Goal: Task Accomplishment & Management: Manage account settings

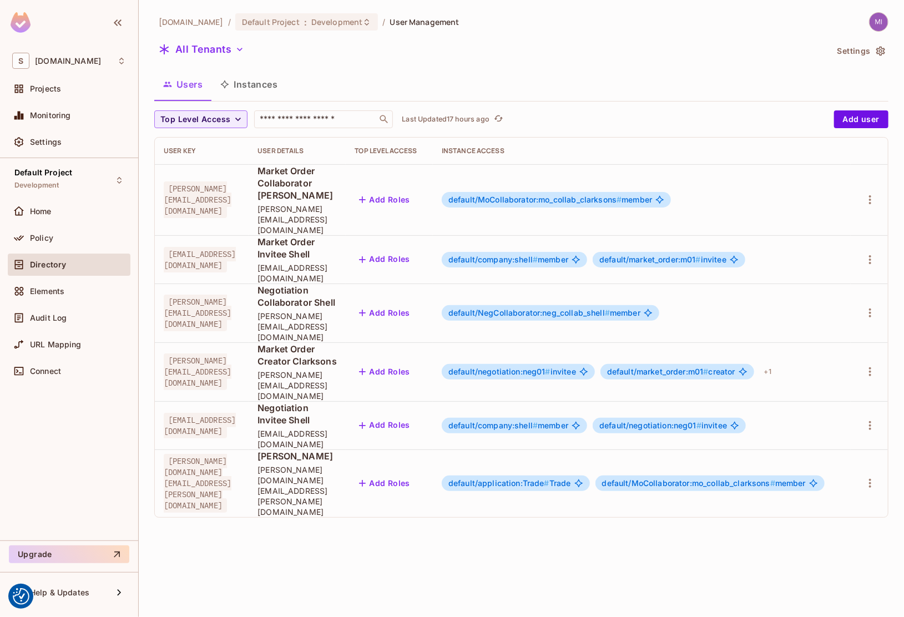
click at [230, 85] on button "Instances" at bounding box center [248, 84] width 75 height 28
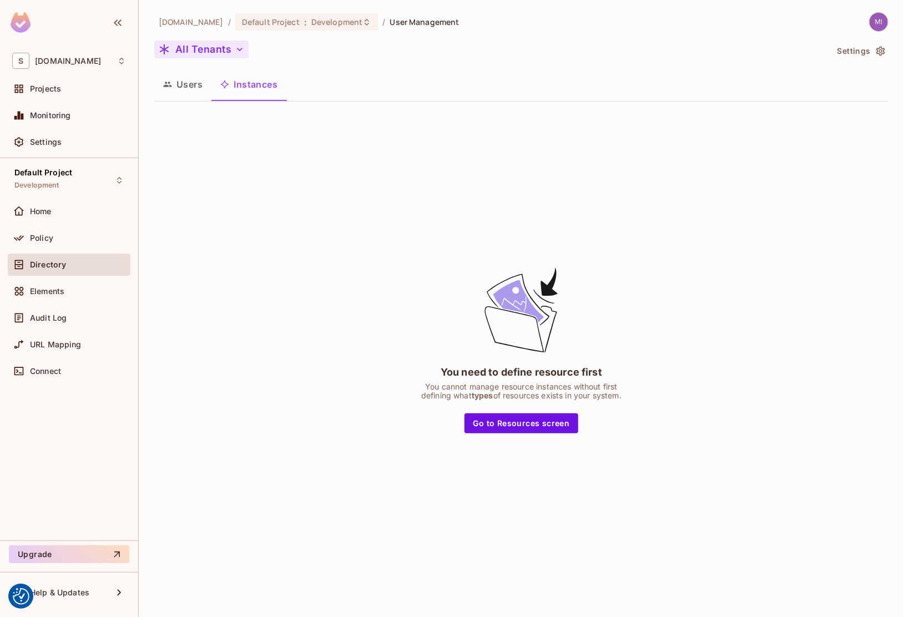
click at [200, 53] on button "All Tenants" at bounding box center [201, 50] width 94 height 18
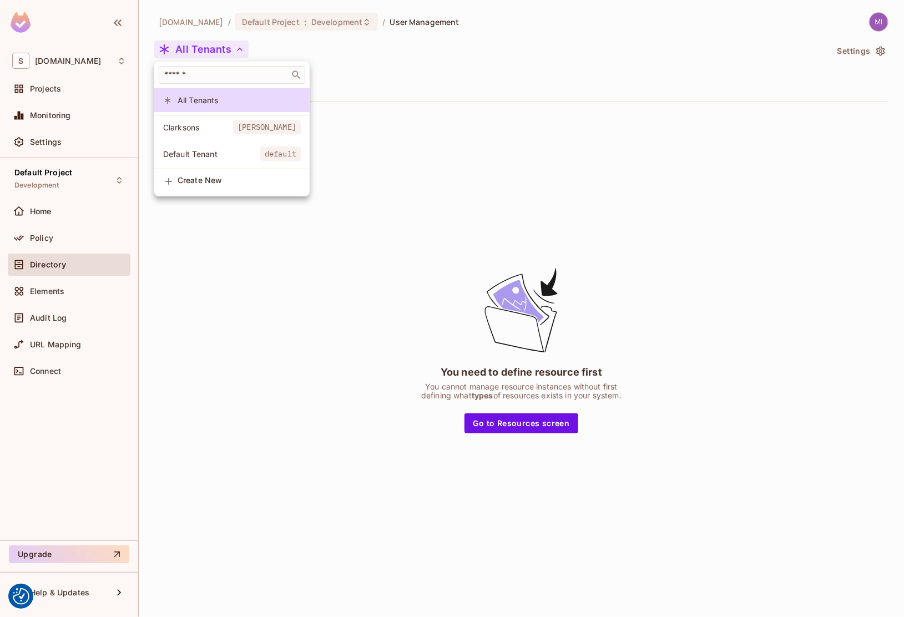
click at [204, 154] on span "Default Tenant" at bounding box center [211, 154] width 97 height 11
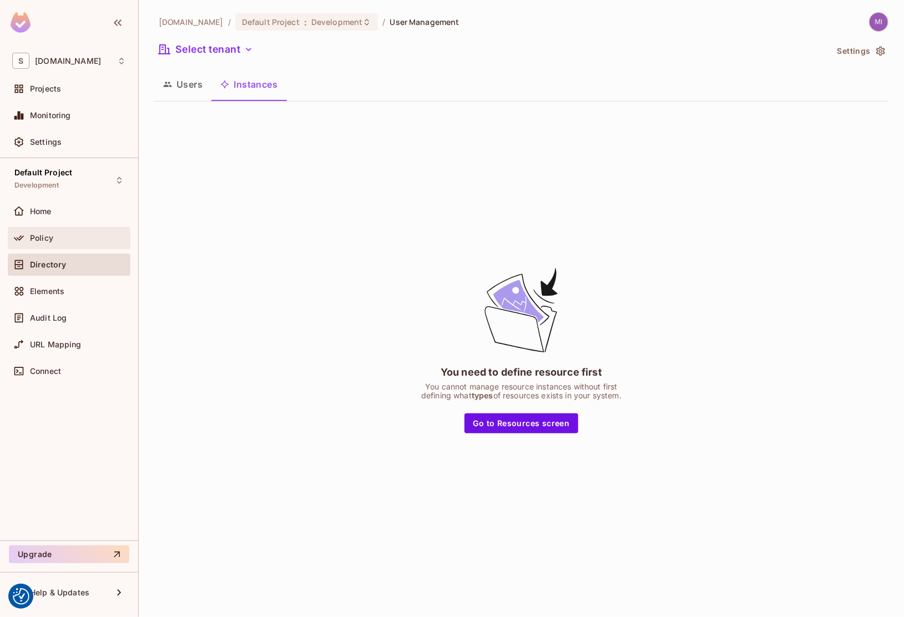
click at [86, 238] on div "Policy" at bounding box center [78, 238] width 96 height 9
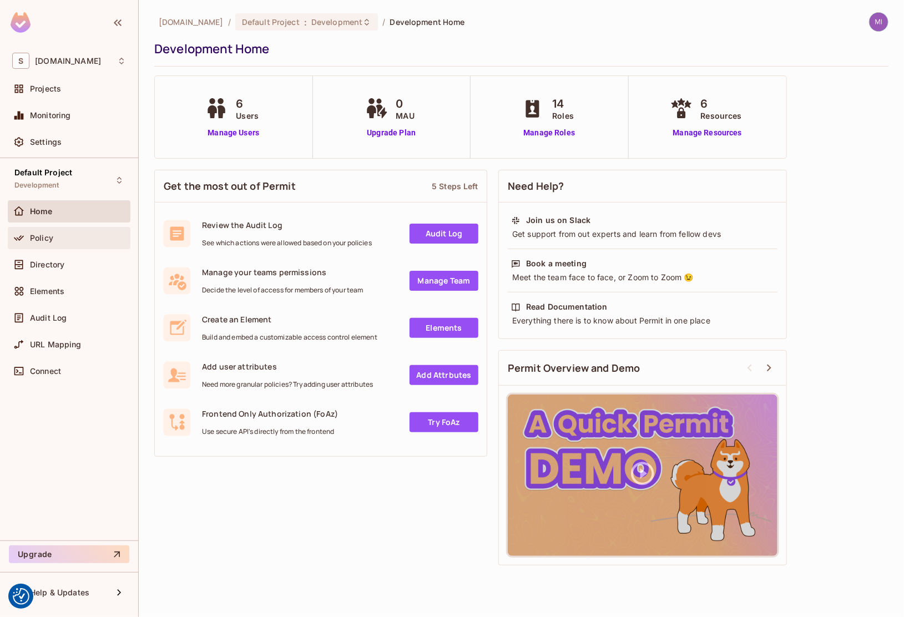
click at [30, 242] on div "Policy" at bounding box center [69, 237] width 114 height 13
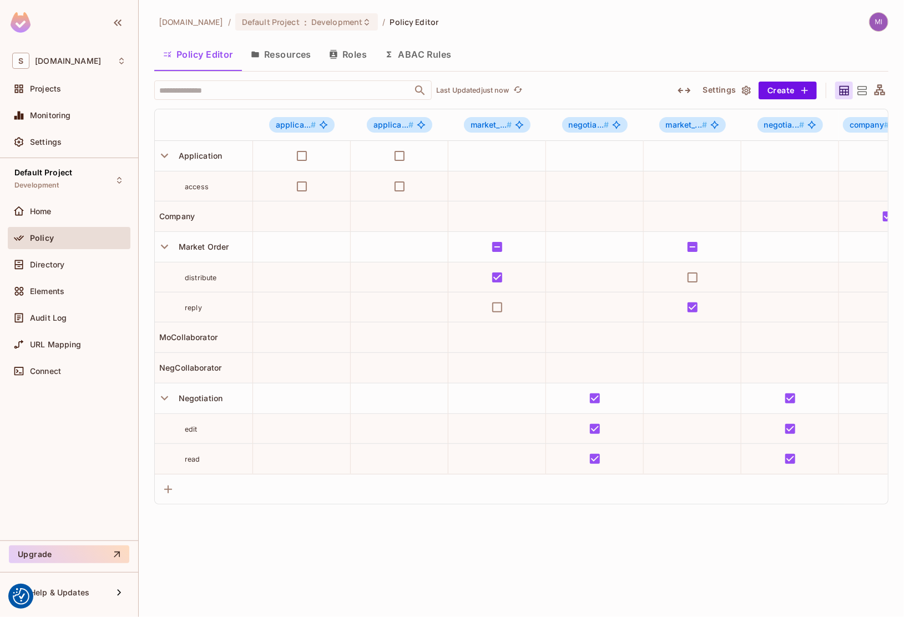
click at [686, 89] on icon "button" at bounding box center [684, 90] width 13 height 13
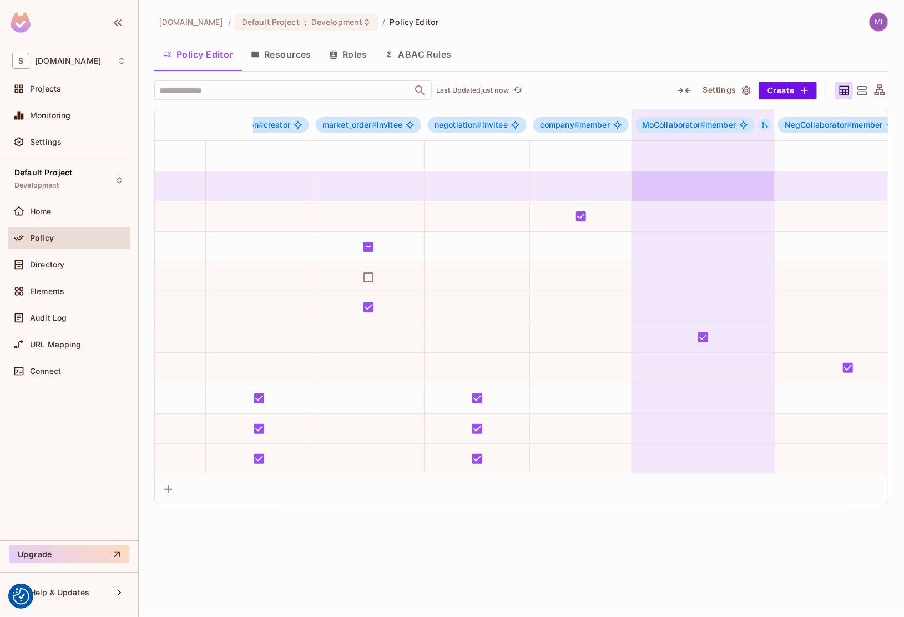
scroll to position [0, 1211]
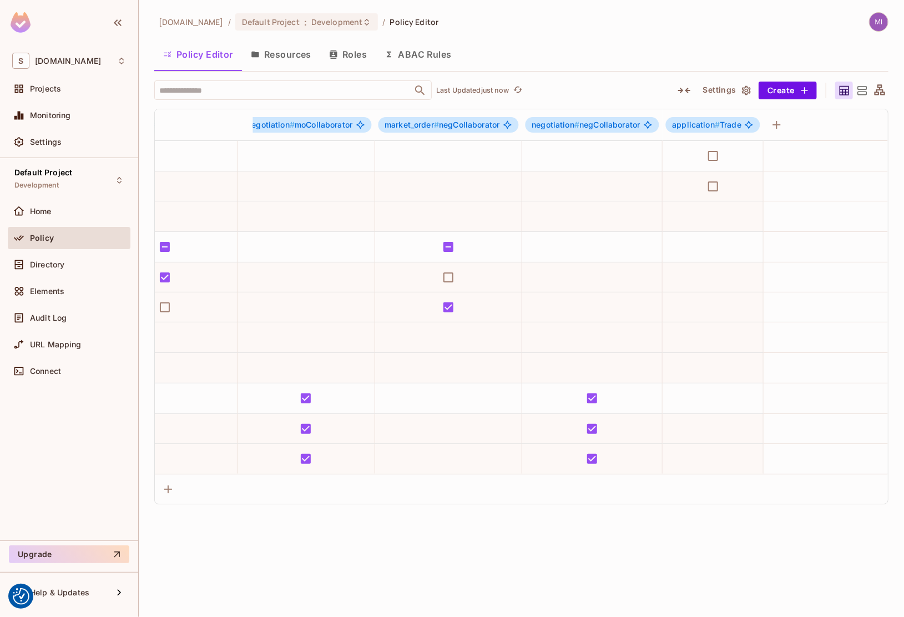
drag, startPoint x: 518, startPoint y: 193, endPoint x: 791, endPoint y: 180, distance: 272.9
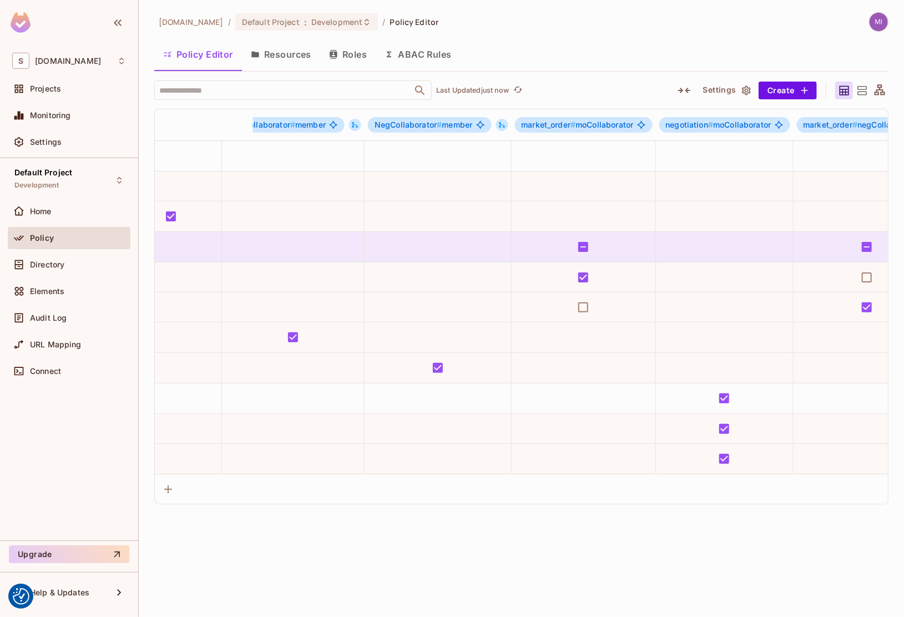
scroll to position [0, 0]
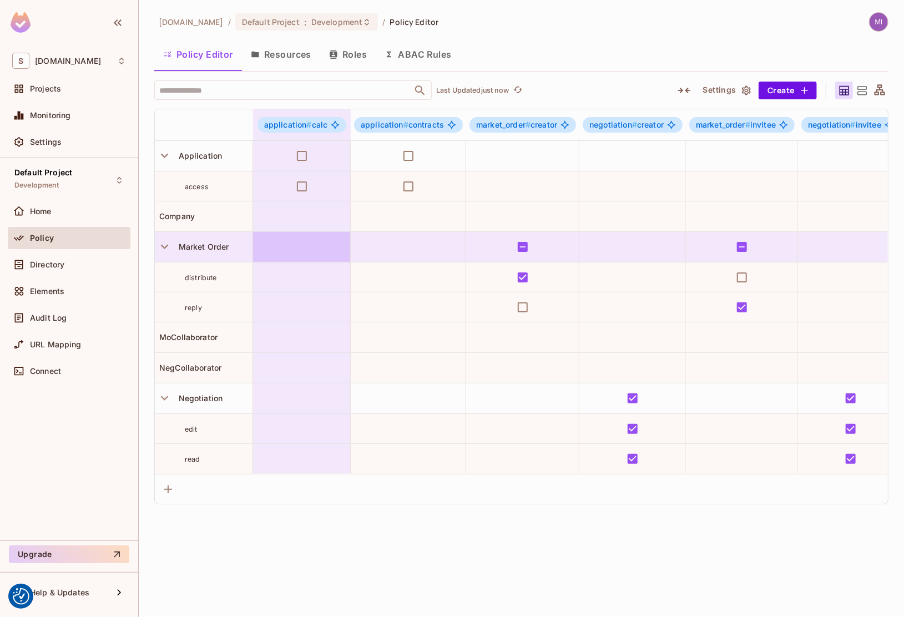
drag, startPoint x: 651, startPoint y: 261, endPoint x: 256, endPoint y: 256, distance: 395.3
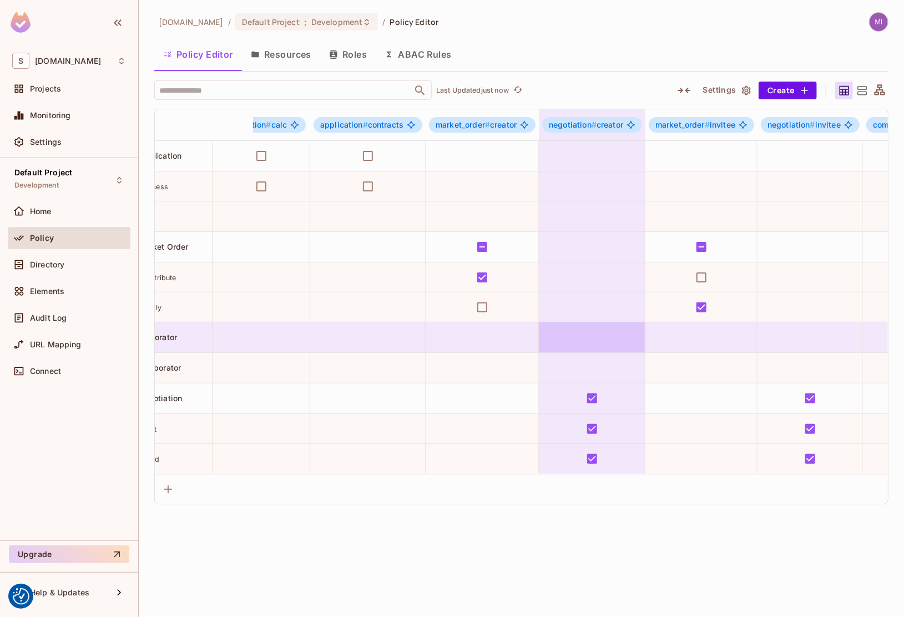
scroll to position [0, 1211]
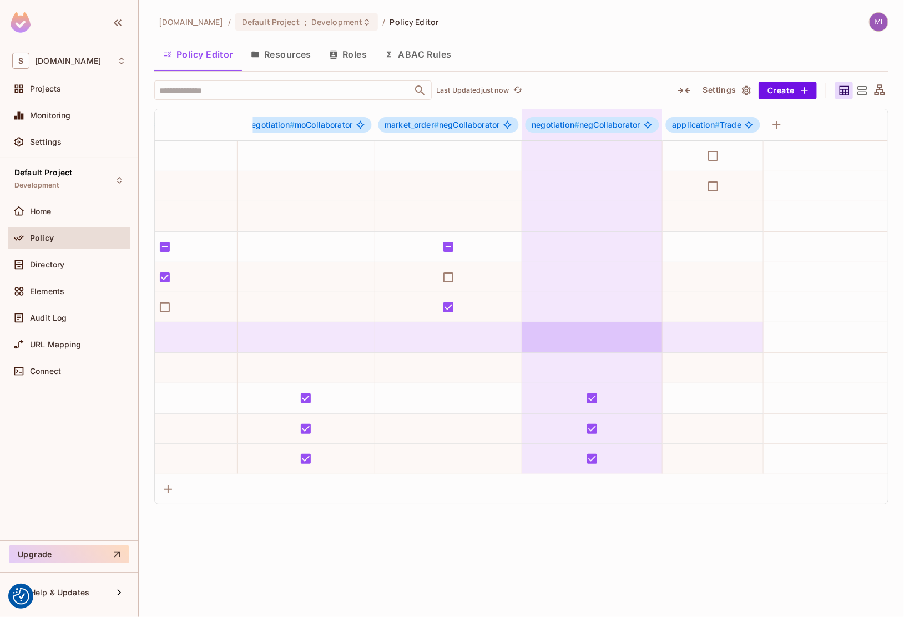
drag, startPoint x: 357, startPoint y: 377, endPoint x: 716, endPoint y: 327, distance: 362.1
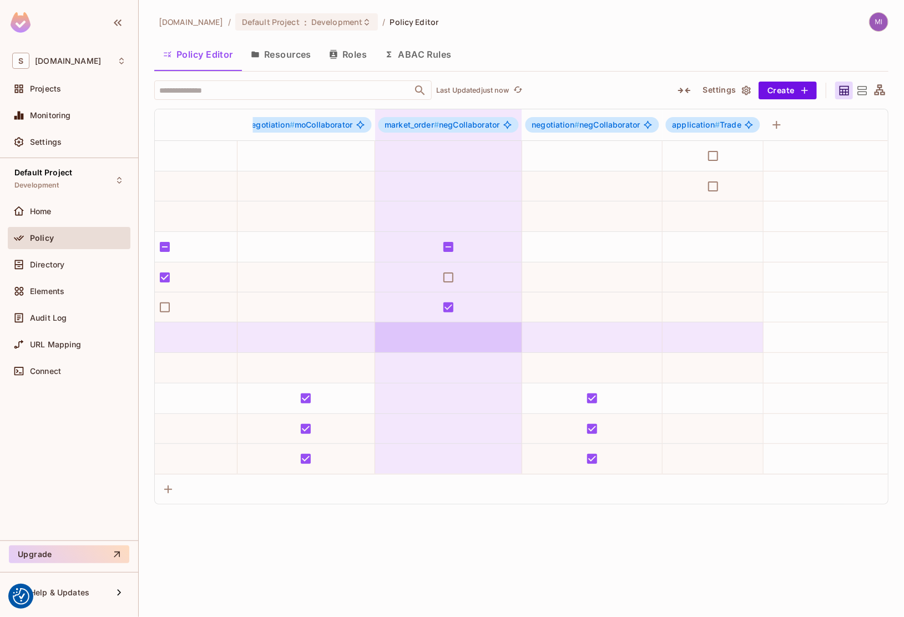
drag, startPoint x: 716, startPoint y: 327, endPoint x: 360, endPoint y: 339, distance: 356.0
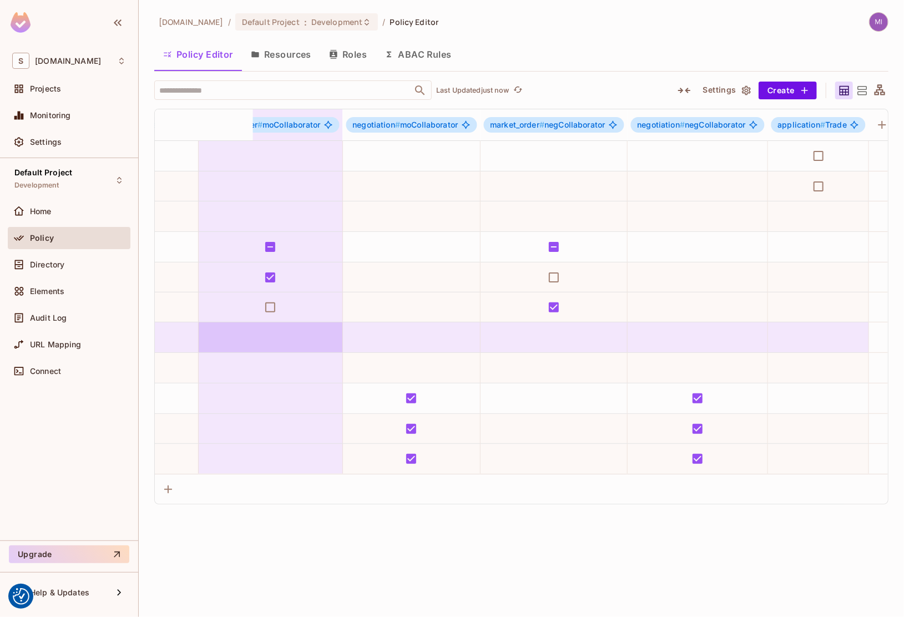
scroll to position [0, 0]
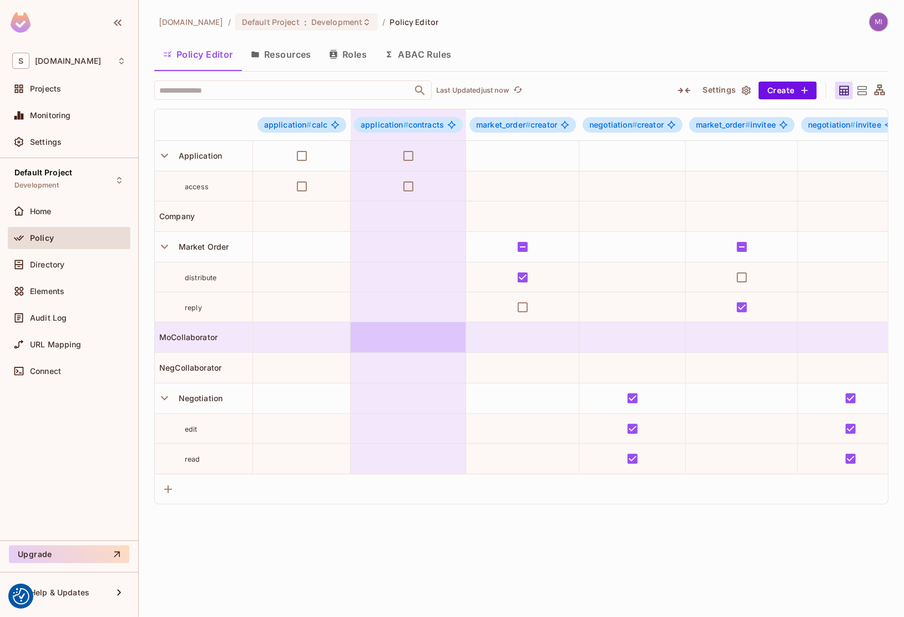
drag, startPoint x: 614, startPoint y: 326, endPoint x: 173, endPoint y: 326, distance: 440.8
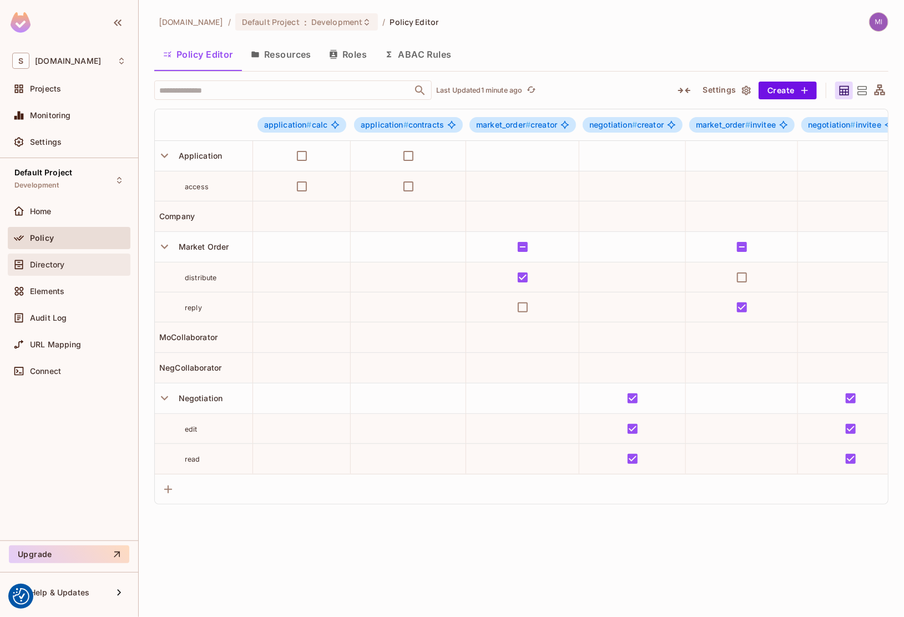
click at [96, 260] on div "Directory" at bounding box center [78, 264] width 96 height 9
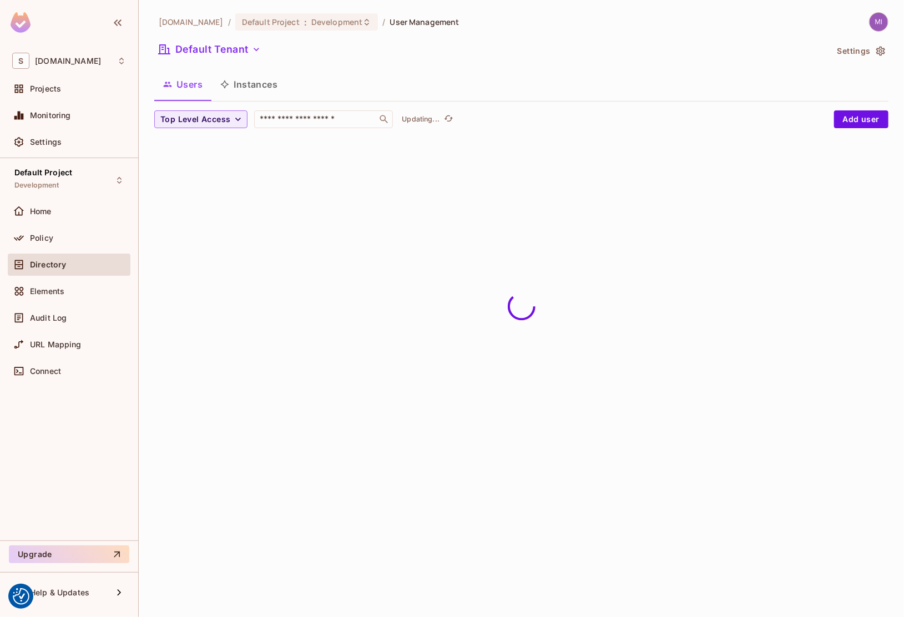
click at [274, 81] on button "Instances" at bounding box center [248, 84] width 75 height 28
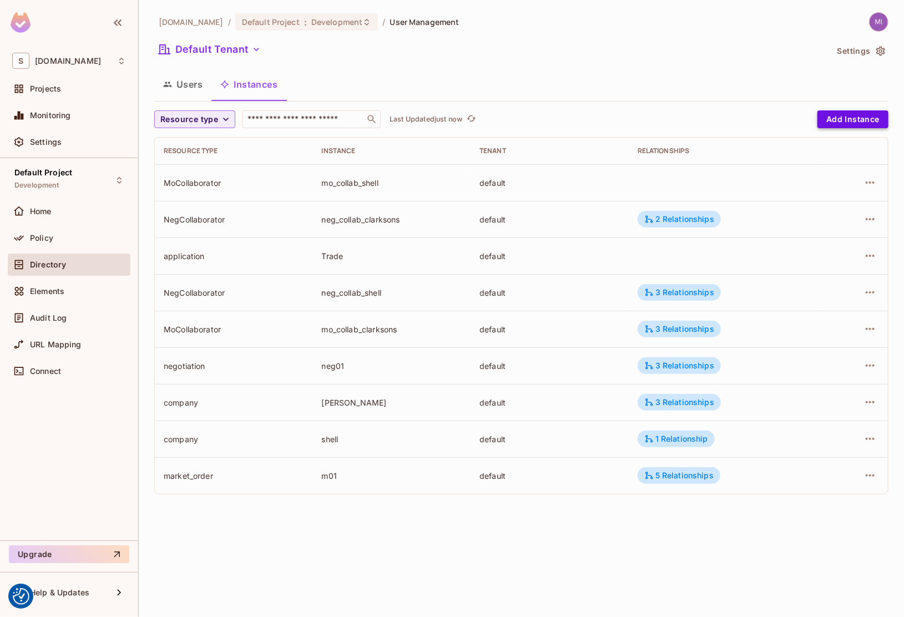
click at [871, 124] on button "Add Instance" at bounding box center [853, 119] width 71 height 18
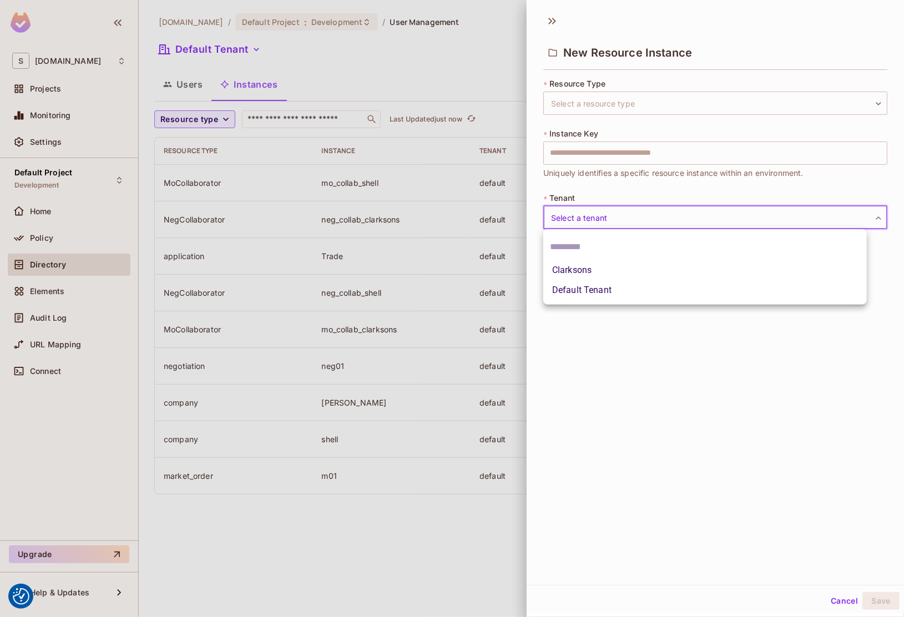
click at [675, 221] on body "We use cookies to enhance your browsing experience, serve personalized ads or c…" at bounding box center [452, 308] width 904 height 617
click at [652, 289] on li "Default Tenant" at bounding box center [705, 290] width 324 height 20
type input "*******"
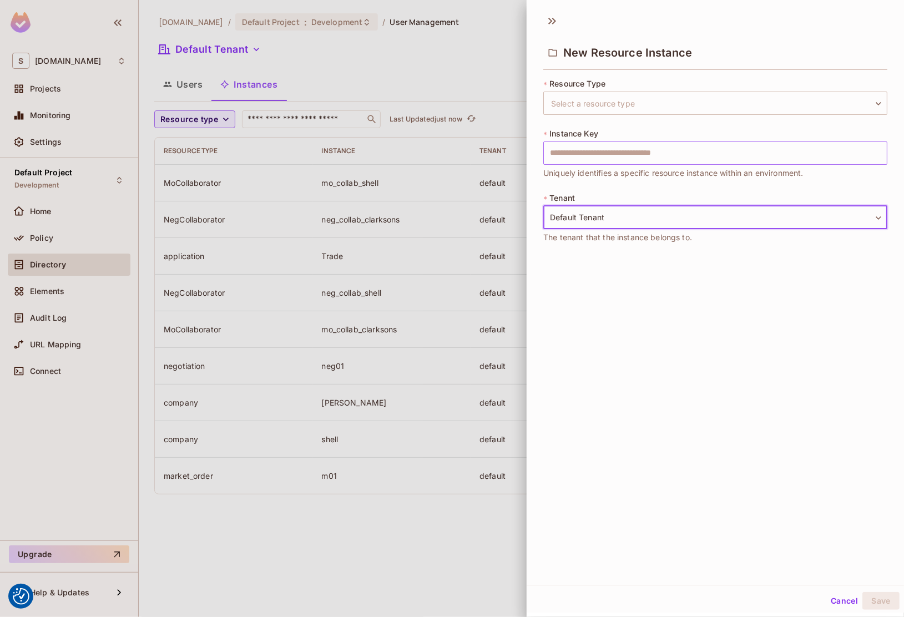
click at [676, 150] on input "text" at bounding box center [715, 153] width 344 height 23
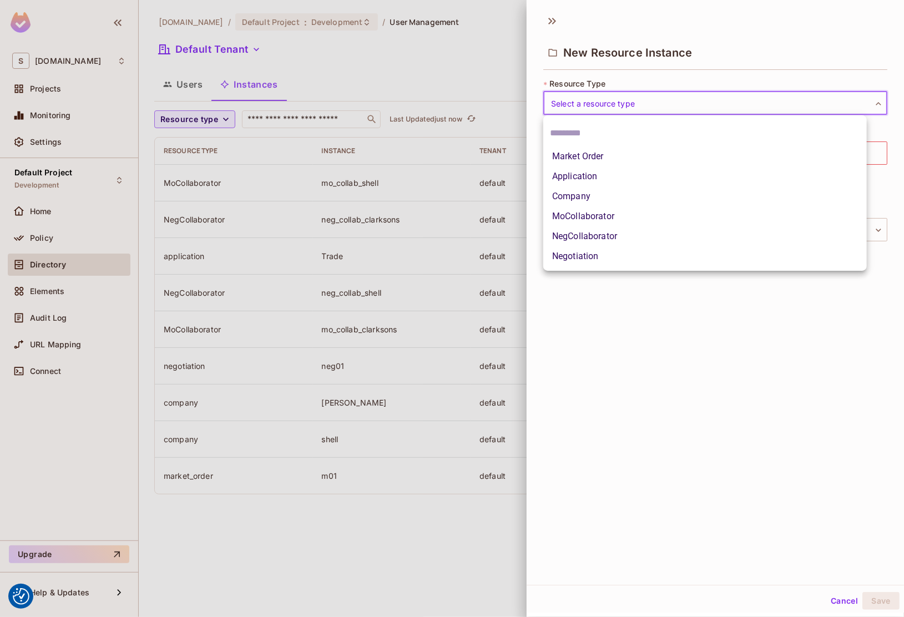
click at [671, 108] on body "We use cookies to enhance your browsing experience, serve personalized ads or c…" at bounding box center [452, 308] width 904 height 617
click at [474, 105] on div at bounding box center [452, 308] width 904 height 617
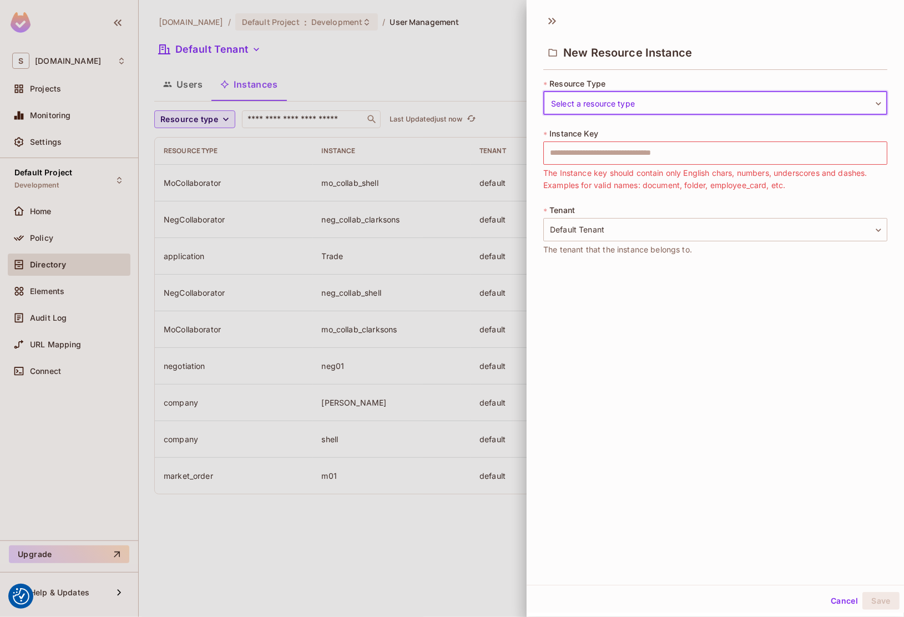
click at [842, 606] on button "Cancel" at bounding box center [845, 601] width 36 height 18
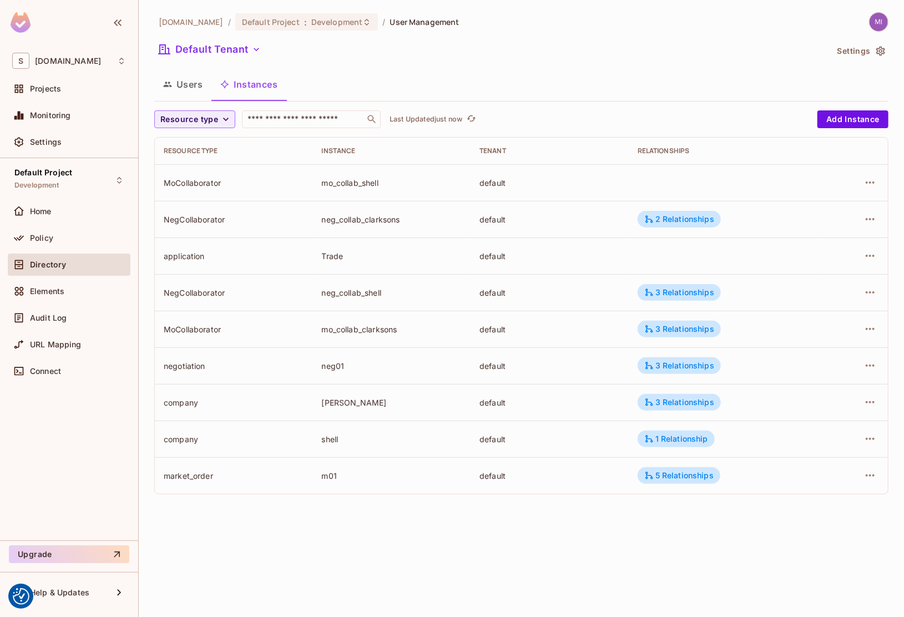
click at [59, 225] on div "Home" at bounding box center [69, 213] width 123 height 27
click at [59, 235] on div "Policy" at bounding box center [78, 238] width 96 height 9
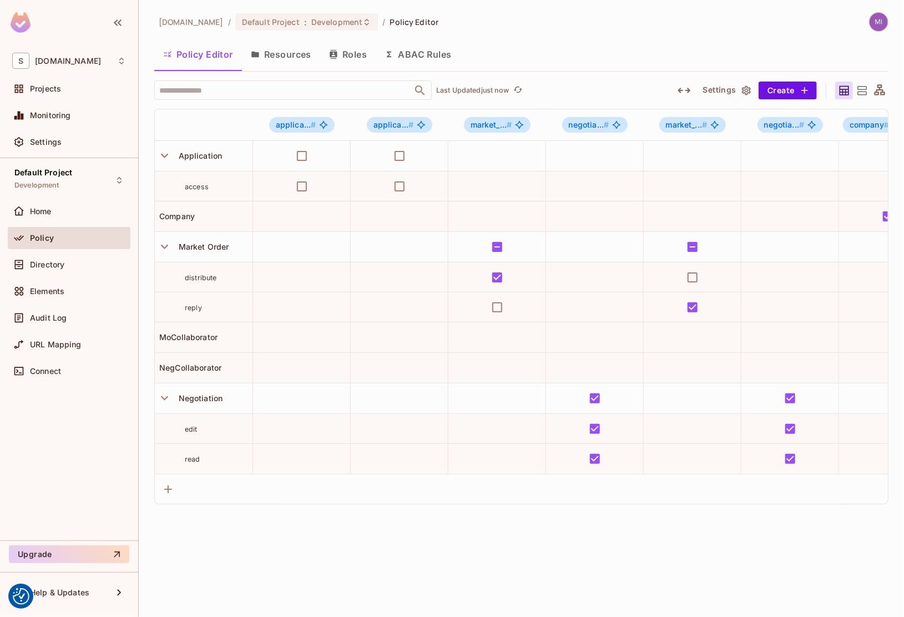
click at [284, 57] on button "Resources" at bounding box center [281, 55] width 78 height 28
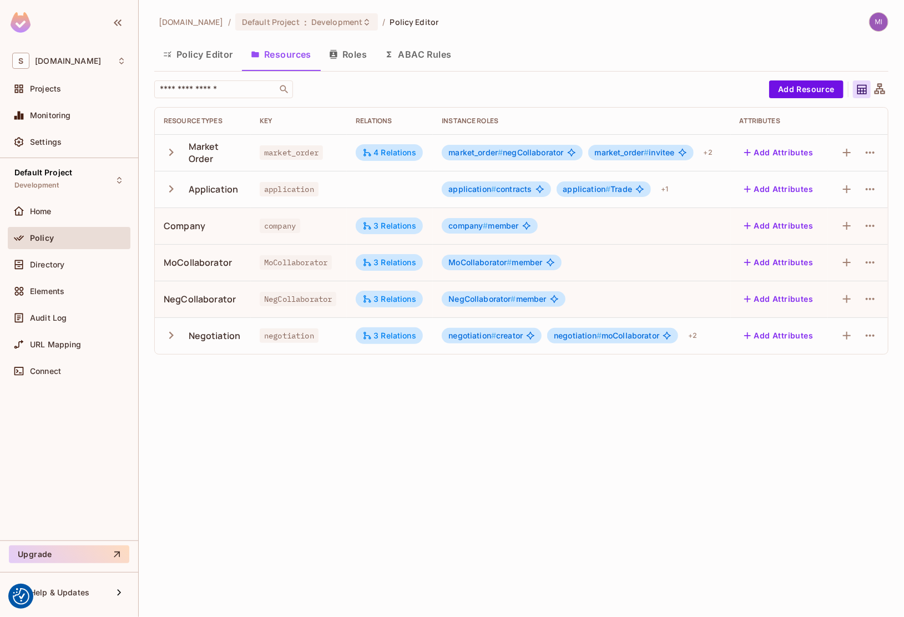
click at [295, 153] on span "market_order" at bounding box center [291, 152] width 63 height 14
click at [351, 67] on button "Roles" at bounding box center [348, 55] width 56 height 28
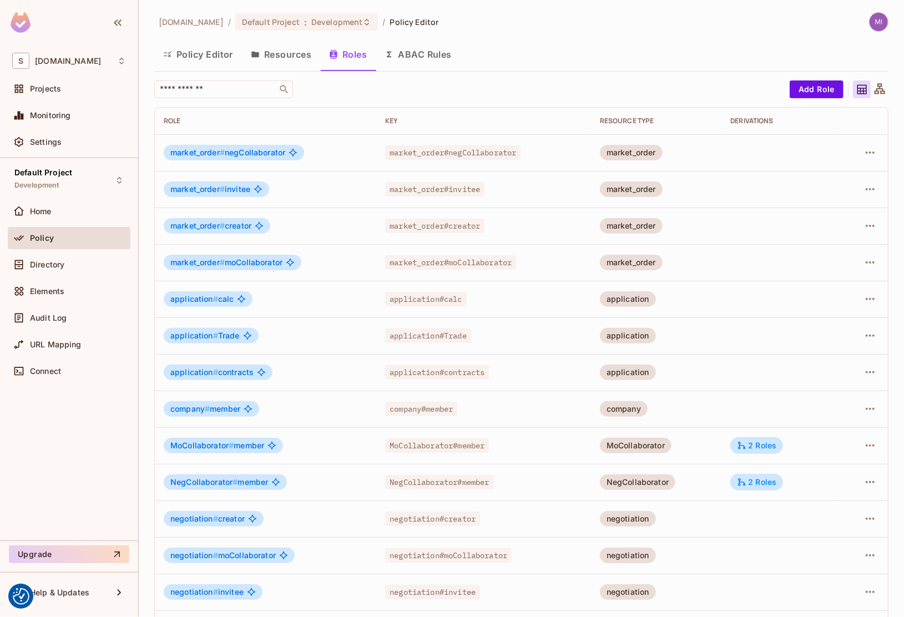
click at [481, 260] on span "market_order#moCollaborator" at bounding box center [450, 262] width 131 height 14
copy span "moCollaborator"
click at [70, 258] on div "Directory" at bounding box center [69, 264] width 114 height 13
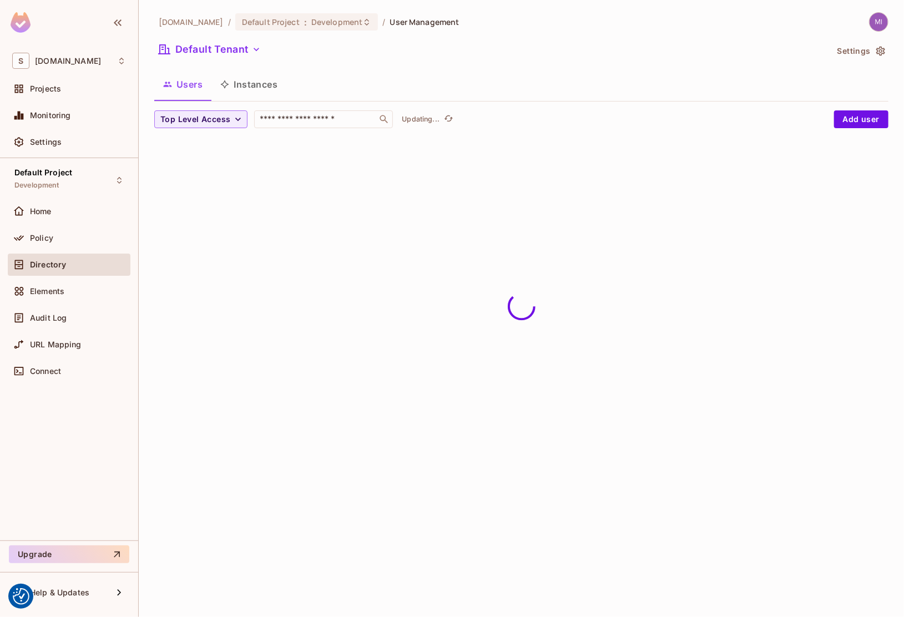
click at [258, 81] on button "Instances" at bounding box center [248, 84] width 75 height 28
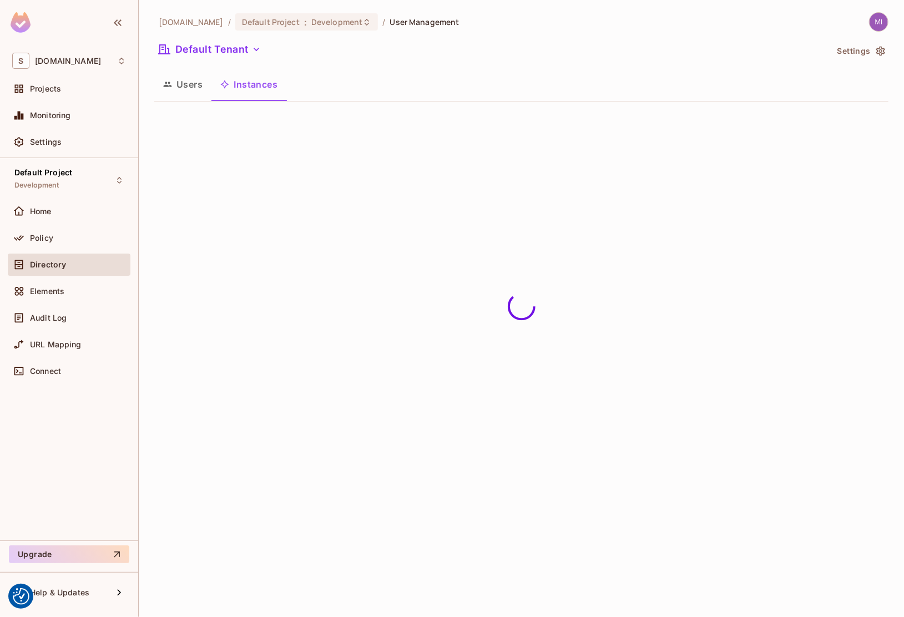
click at [197, 84] on button "Users" at bounding box center [182, 84] width 57 height 28
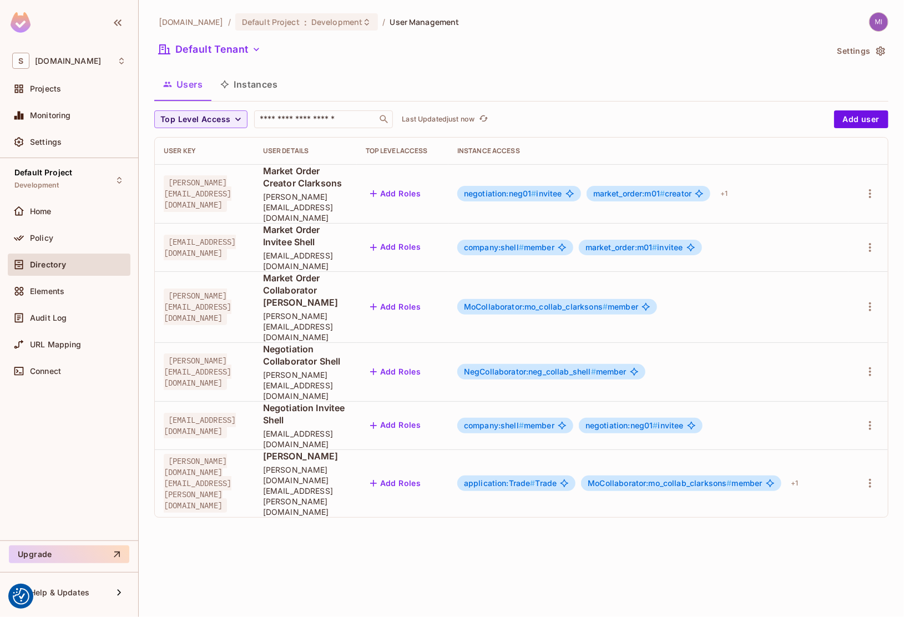
drag, startPoint x: 658, startPoint y: 374, endPoint x: 779, endPoint y: 369, distance: 121.1
drag, startPoint x: 799, startPoint y: 366, endPoint x: 828, endPoint y: 362, distance: 29.8
click at [804, 475] on div "+ 2" at bounding box center [795, 484] width 18 height 18
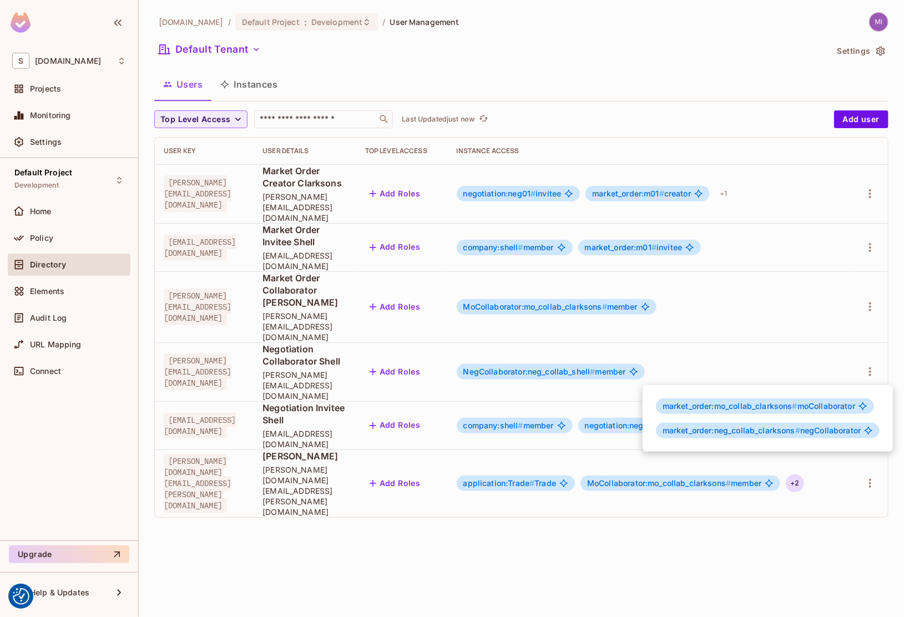
click at [703, 408] on span "market_order:mo_collab_clarksons #" at bounding box center [730, 405] width 135 height 9
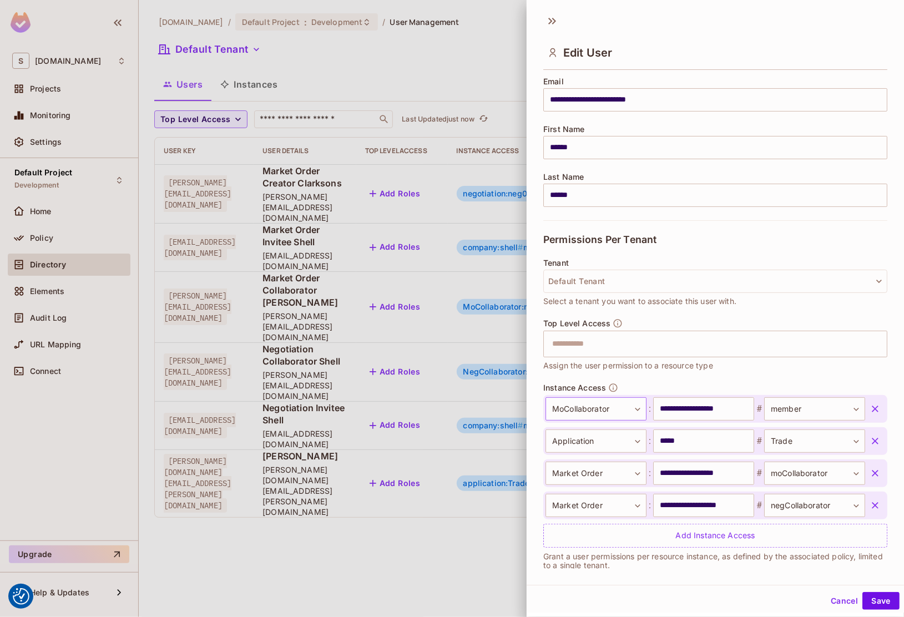
scroll to position [102, 0]
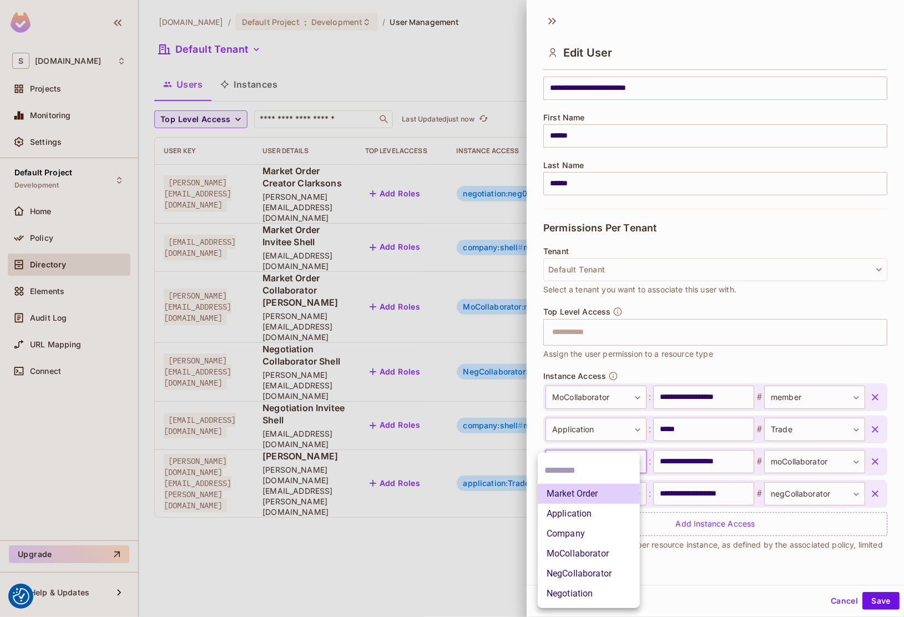
click at [584, 464] on body "We use cookies to enhance your browsing experience, serve personalized ads or c…" at bounding box center [452, 308] width 904 height 617
click at [797, 360] on div at bounding box center [452, 308] width 904 height 617
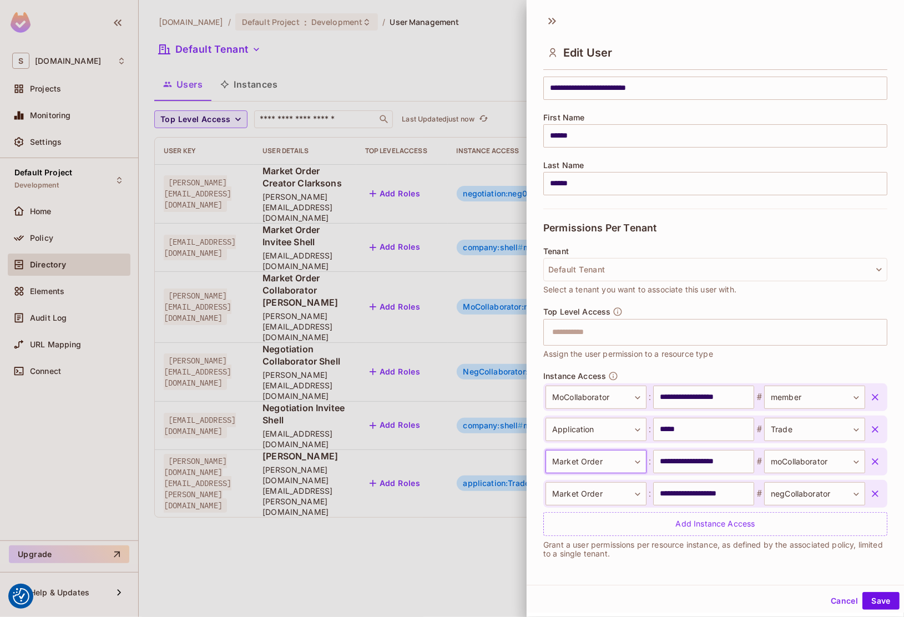
click at [449, 486] on div at bounding box center [452, 308] width 904 height 617
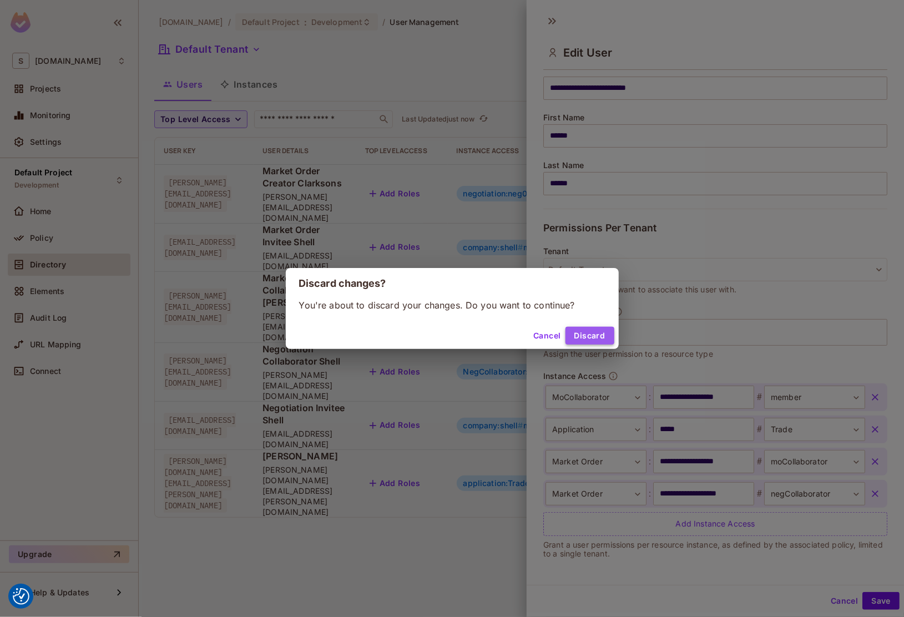
click at [597, 328] on button "Discard" at bounding box center [590, 336] width 49 height 18
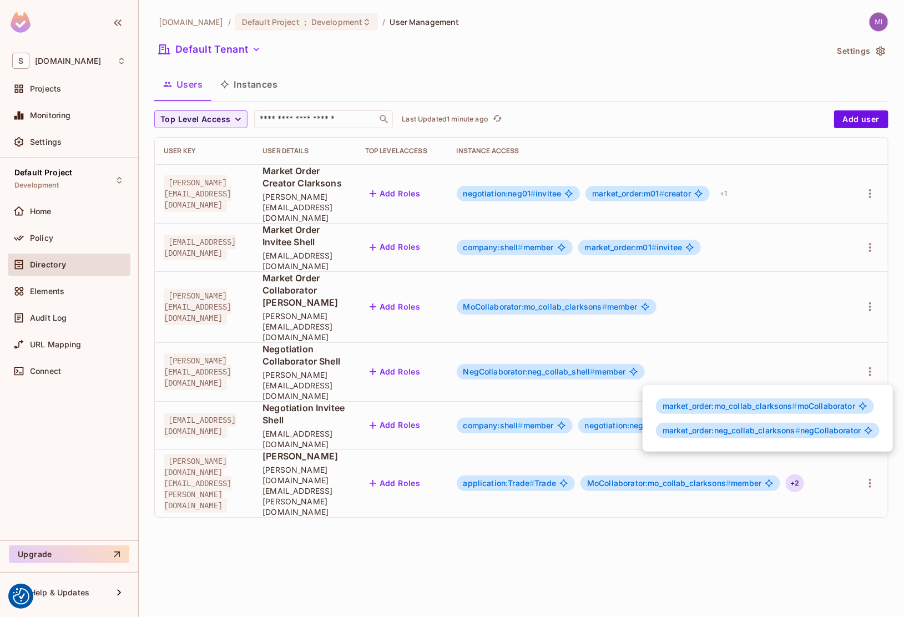
click at [514, 460] on div at bounding box center [452, 308] width 904 height 617
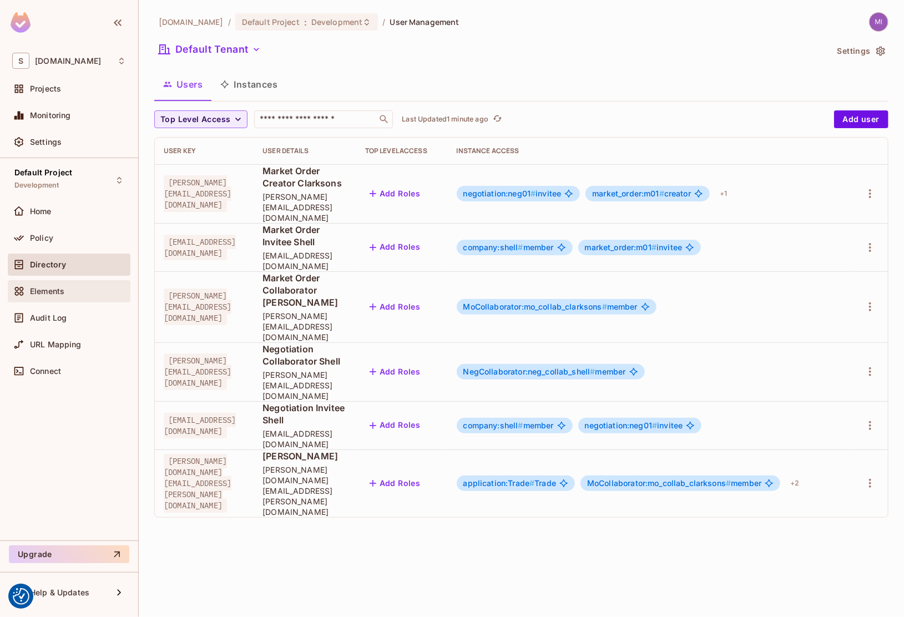
click at [45, 288] on span "Elements" at bounding box center [47, 291] width 34 height 9
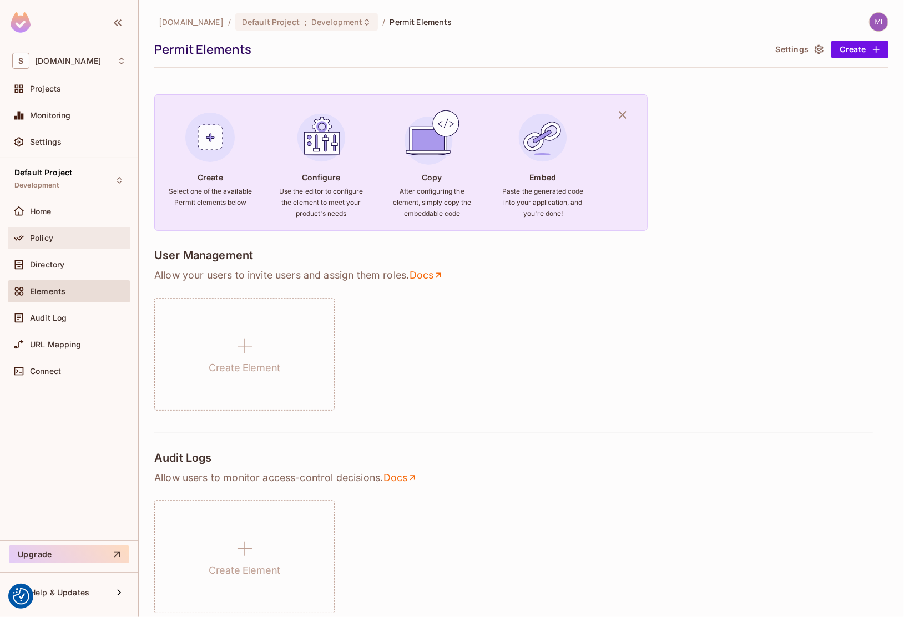
click at [59, 231] on div "Policy" at bounding box center [69, 237] width 114 height 13
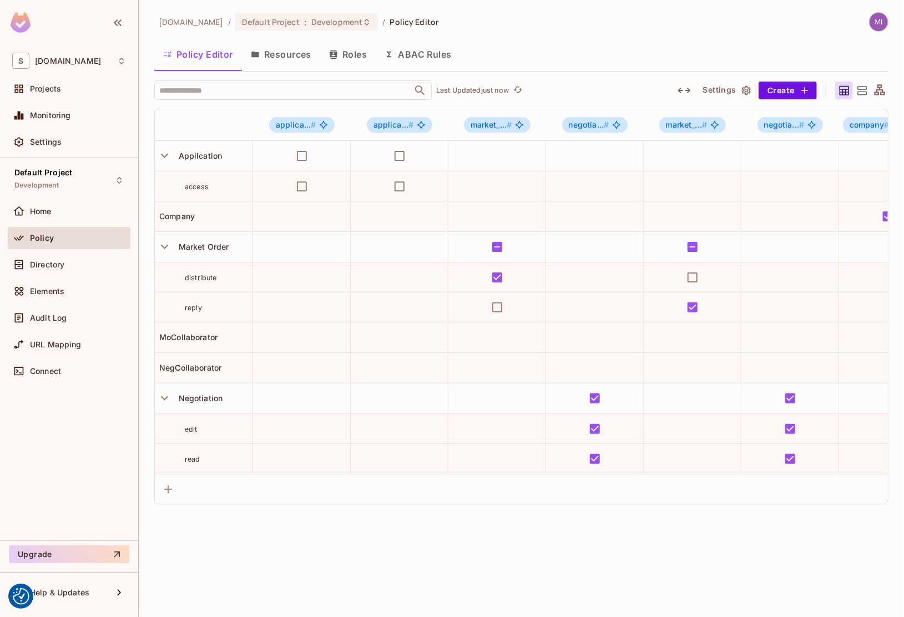
click at [347, 49] on button "Roles" at bounding box center [348, 55] width 56 height 28
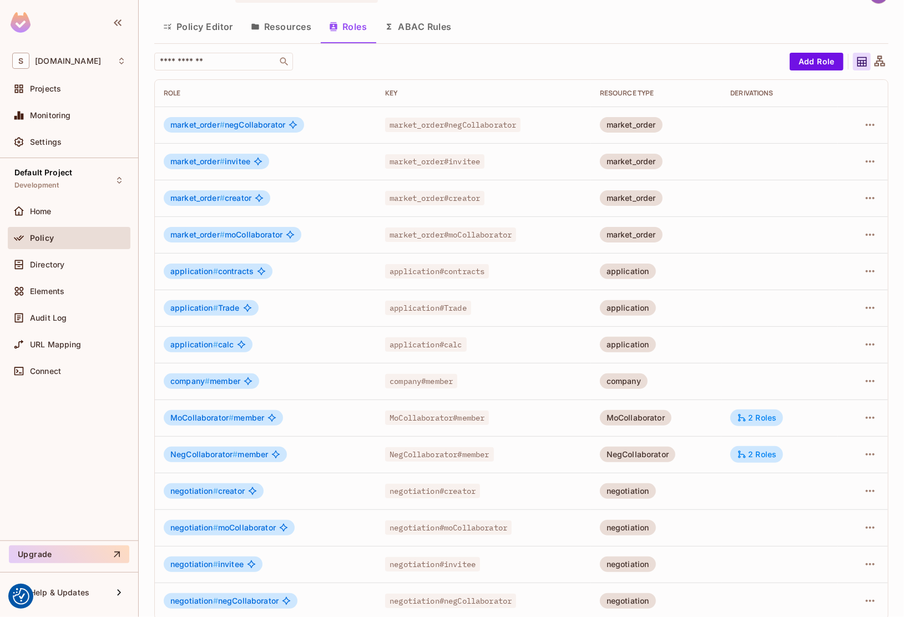
scroll to position [39, 0]
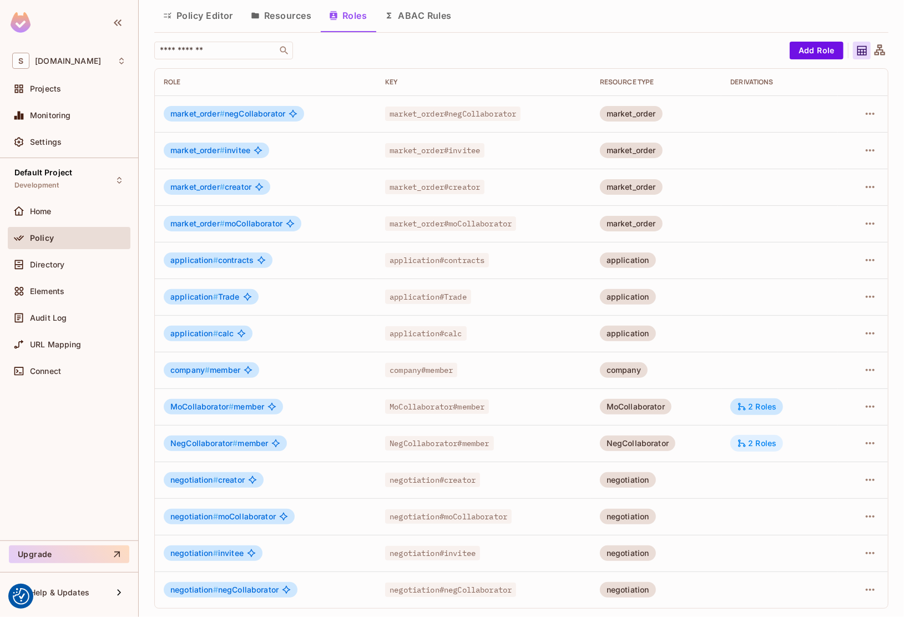
click at [754, 447] on div "2 Roles" at bounding box center [756, 444] width 39 height 10
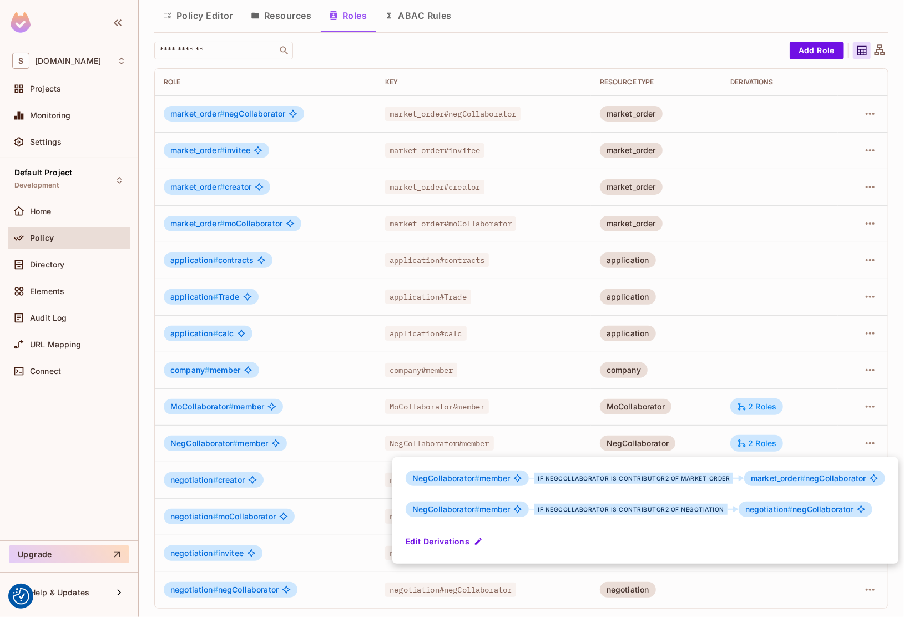
click at [767, 410] on div at bounding box center [452, 308] width 904 height 617
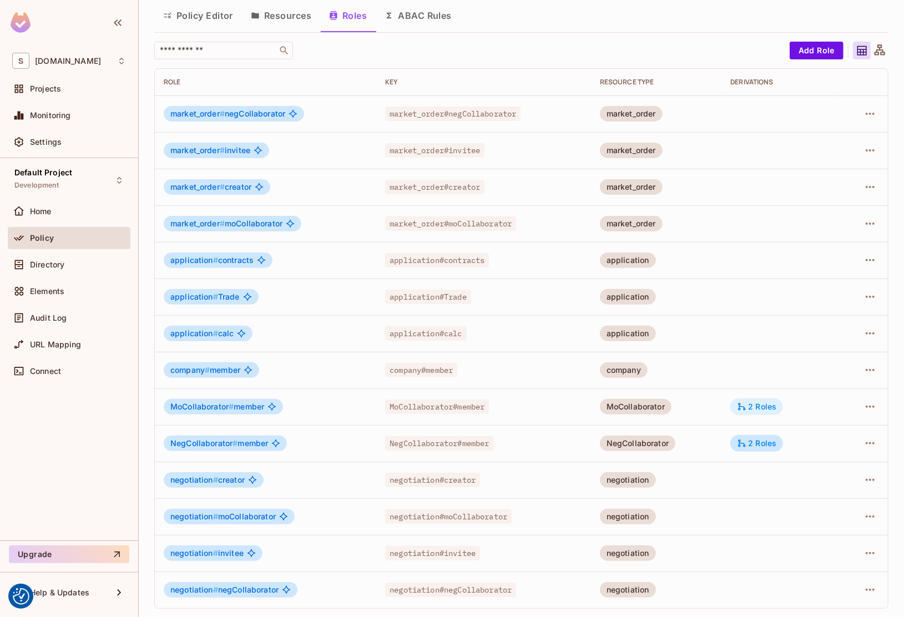
click at [767, 405] on div "2 Roles" at bounding box center [756, 407] width 39 height 10
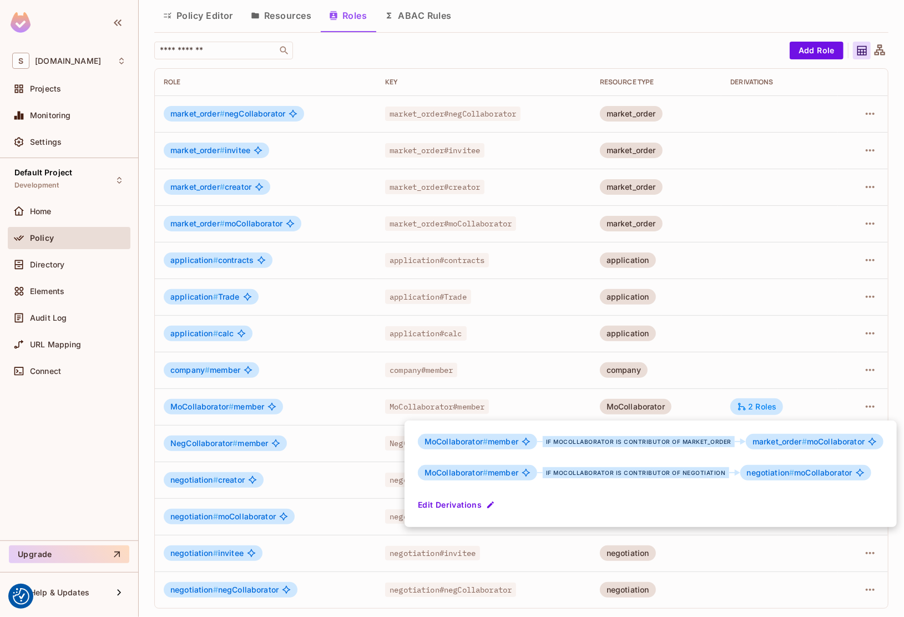
click at [713, 394] on div at bounding box center [452, 308] width 904 height 617
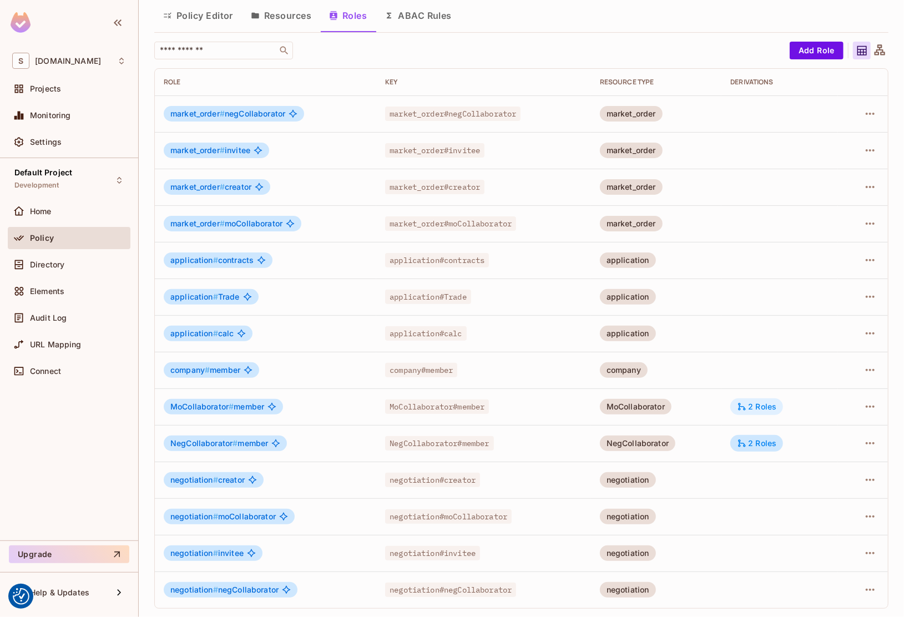
click at [747, 406] on div "2 Roles" at bounding box center [756, 407] width 39 height 10
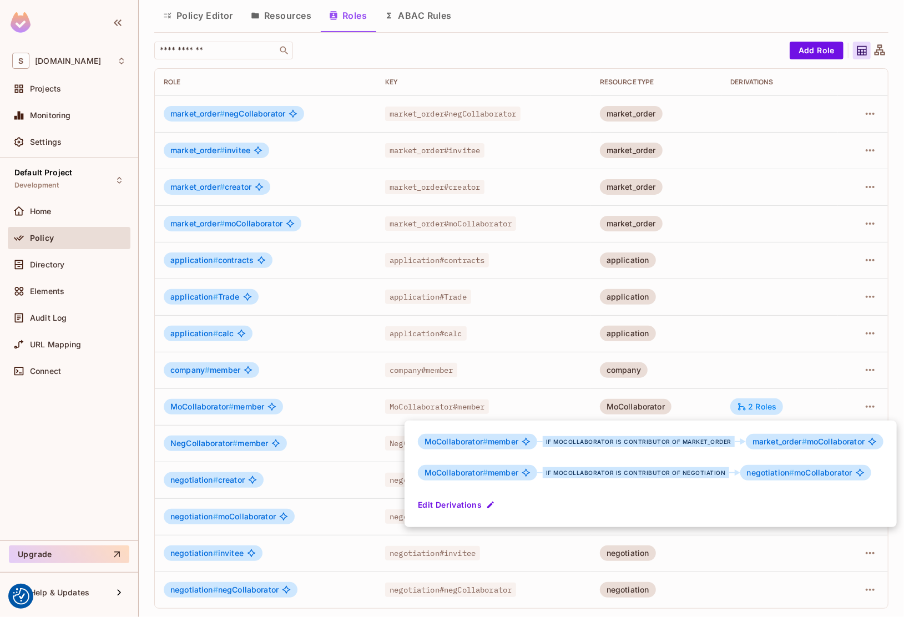
click at [723, 401] on div at bounding box center [452, 308] width 904 height 617
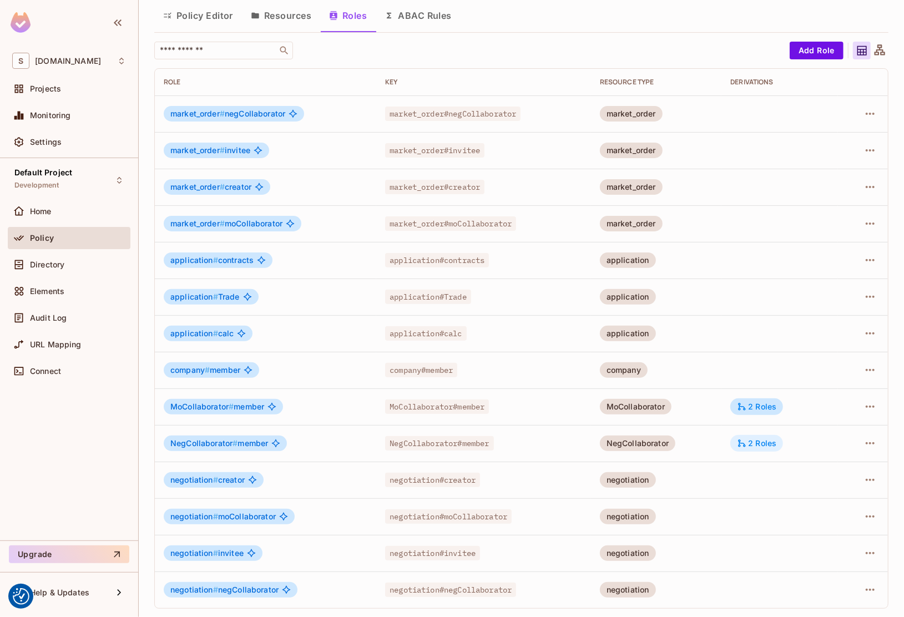
click at [748, 446] on div "2 Roles" at bounding box center [756, 444] width 39 height 10
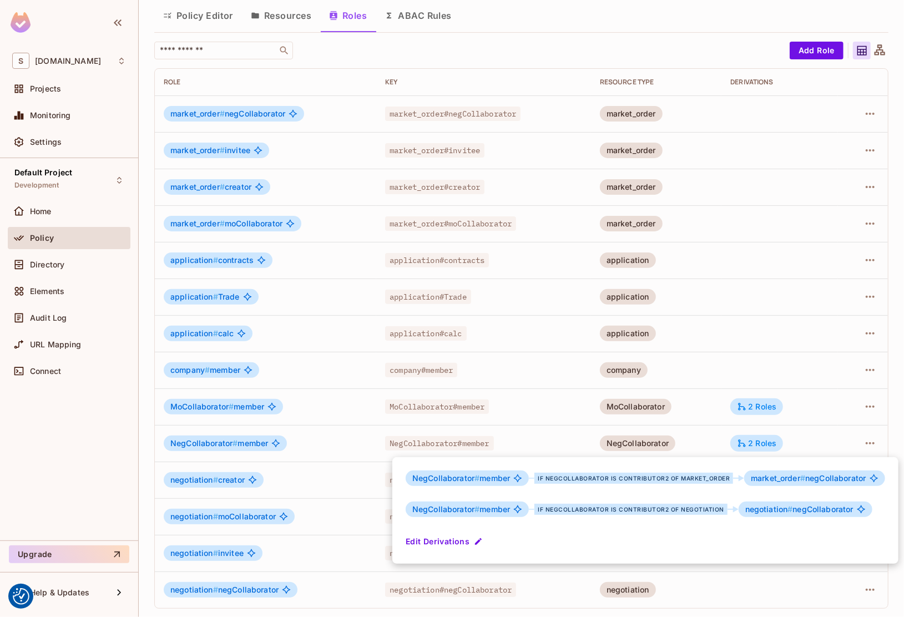
click at [708, 395] on div at bounding box center [452, 308] width 904 height 617
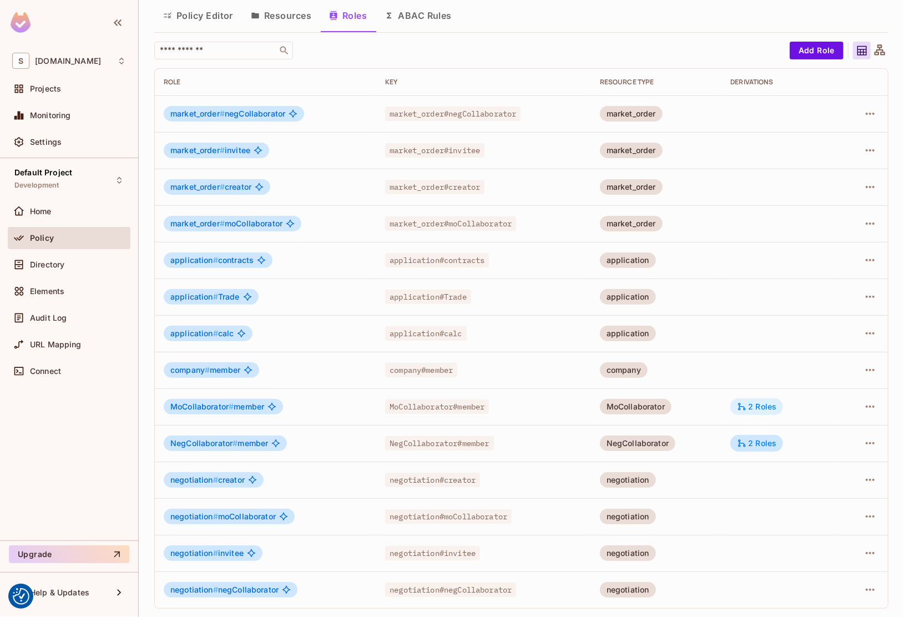
click at [752, 407] on div "2 Roles" at bounding box center [756, 407] width 39 height 10
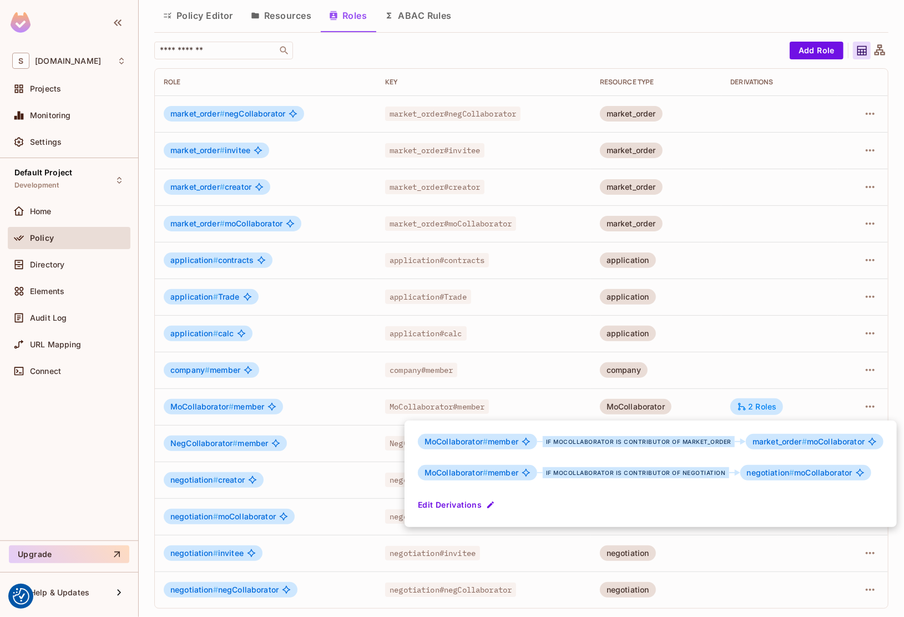
click at [678, 399] on div at bounding box center [452, 308] width 904 height 617
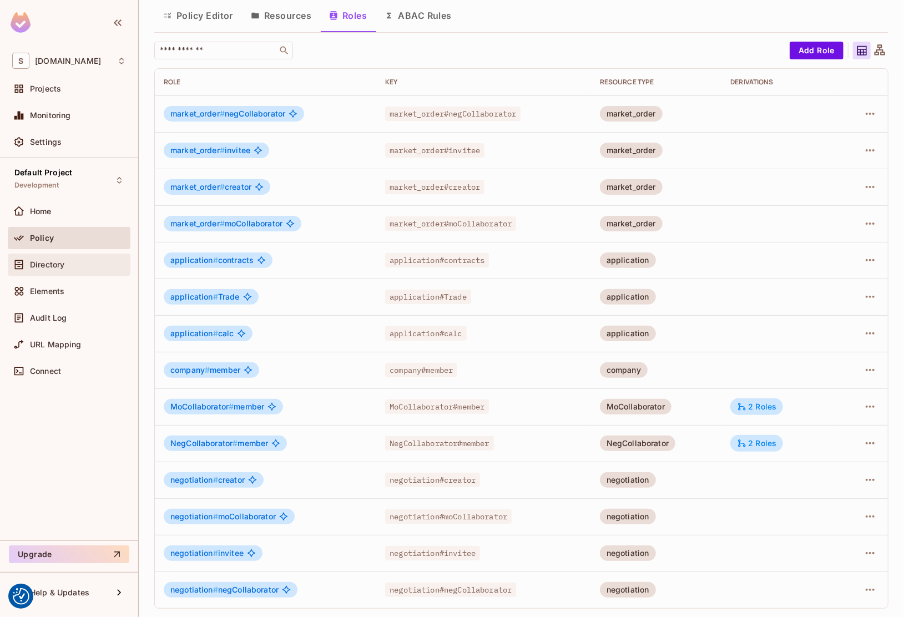
click at [63, 270] on div "Directory" at bounding box center [69, 264] width 114 height 13
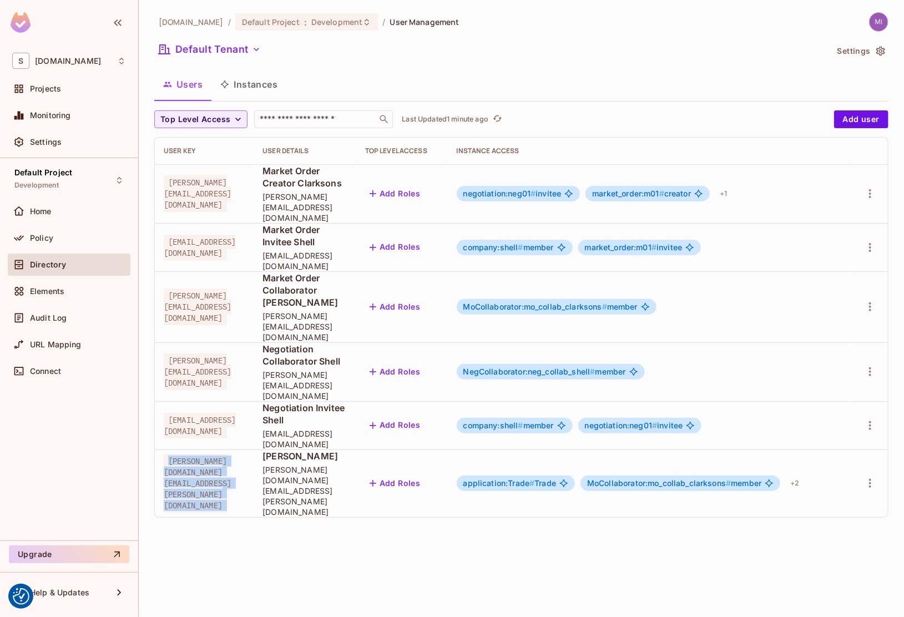
drag, startPoint x: 167, startPoint y: 372, endPoint x: 339, endPoint y: 367, distance: 171.6
click at [325, 450] on tr "[PERSON_NAME][DOMAIN_NAME][EMAIL_ADDRESS][PERSON_NAME][DOMAIN_NAME] Michał Wójc…" at bounding box center [521, 484] width 733 height 68
click at [535, 478] on span "application:Trade #" at bounding box center [500, 482] width 72 height 9
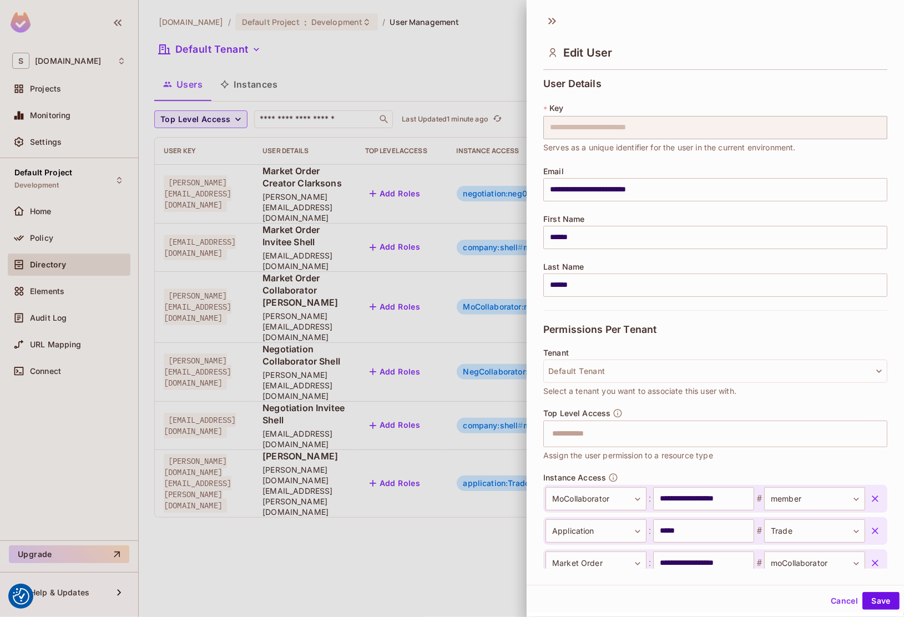
click at [427, 427] on div at bounding box center [452, 308] width 904 height 617
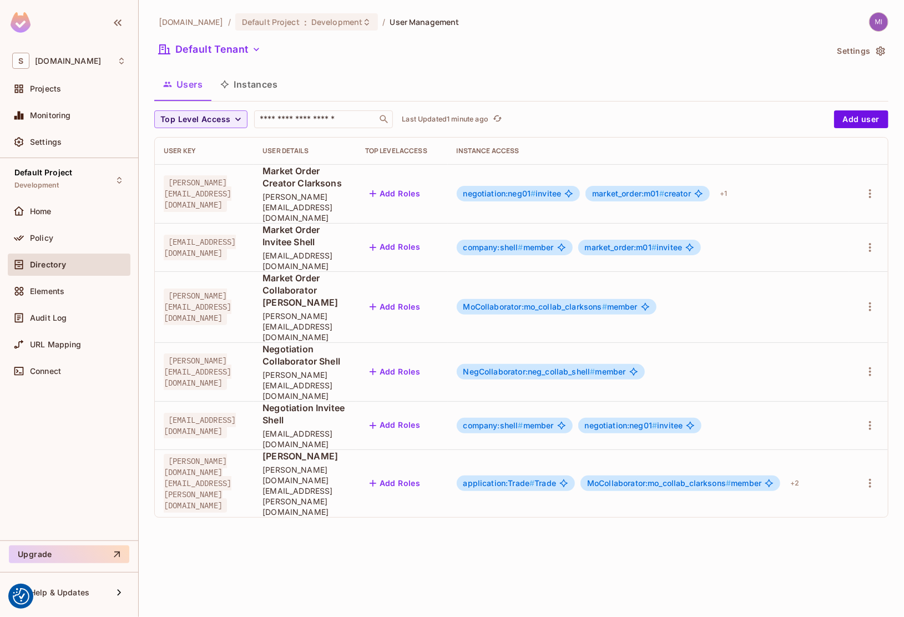
click at [535, 478] on span "application:Trade #" at bounding box center [500, 482] width 72 height 9
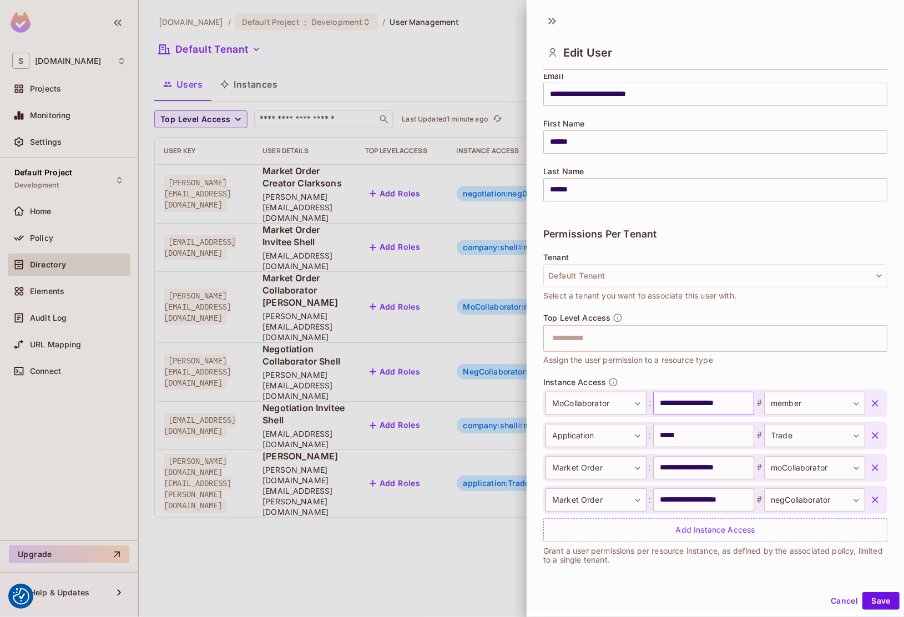
scroll to position [102, 0]
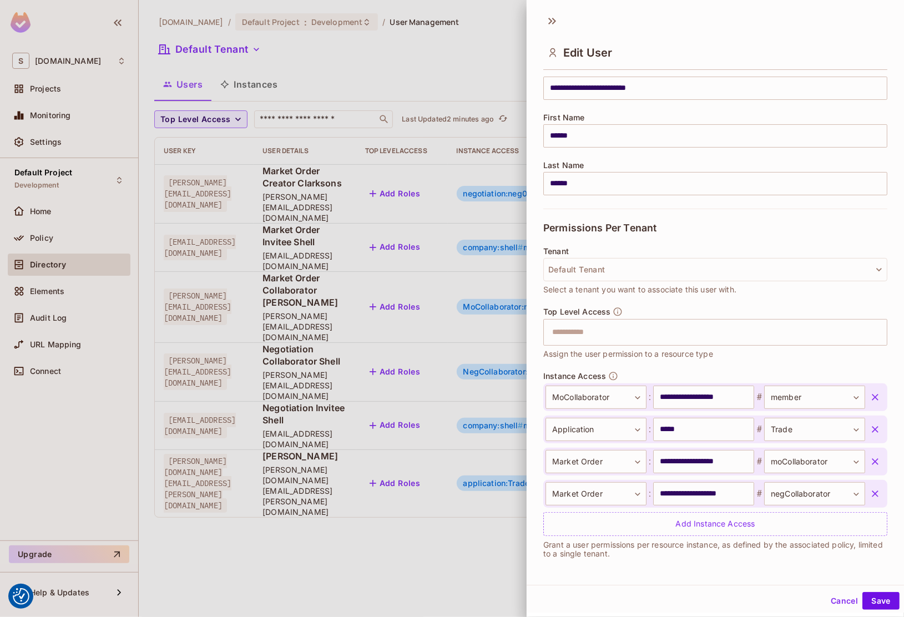
click at [75, 305] on div at bounding box center [452, 308] width 904 height 617
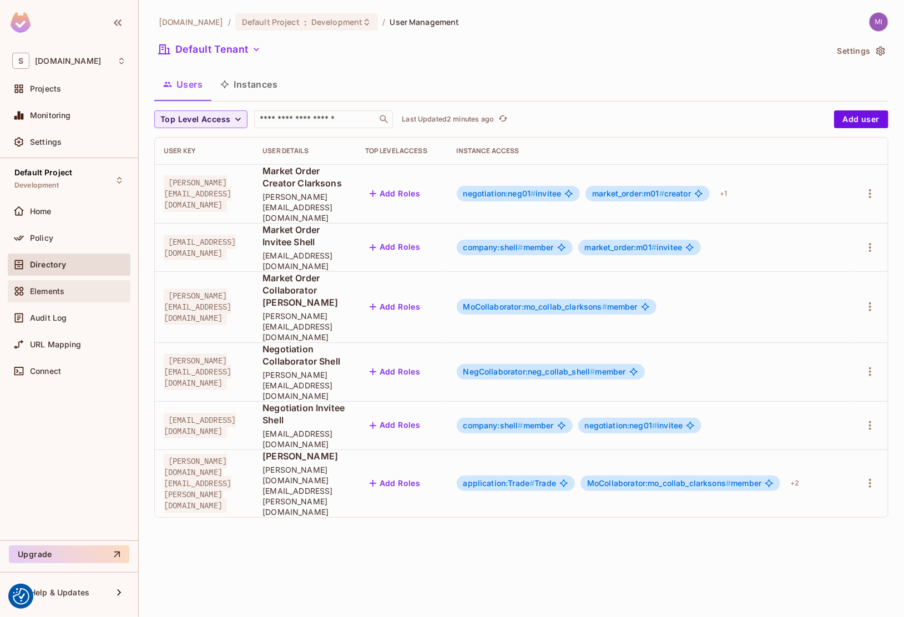
click at [69, 294] on div "Elements" at bounding box center [78, 291] width 96 height 9
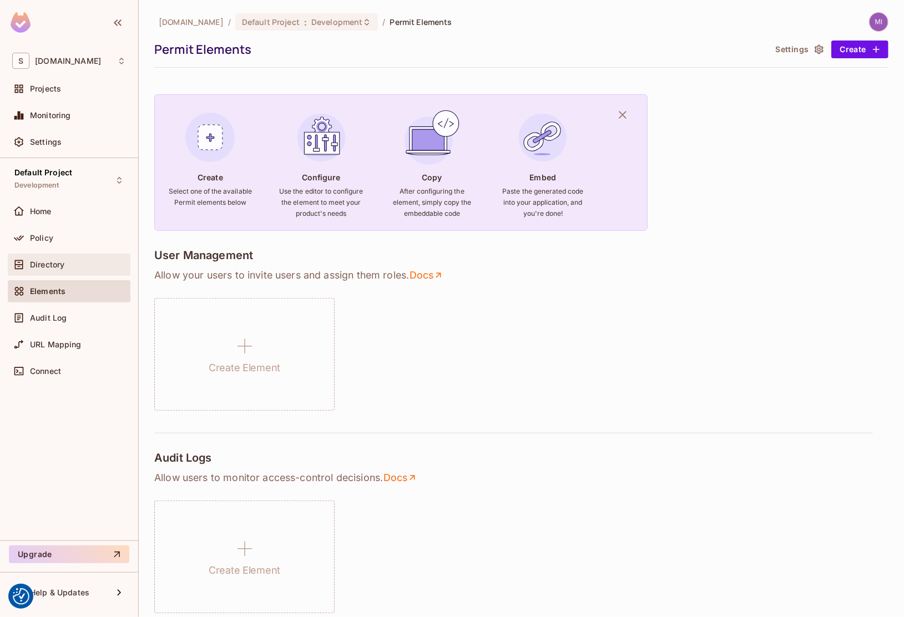
click at [68, 274] on div "Directory" at bounding box center [69, 265] width 123 height 22
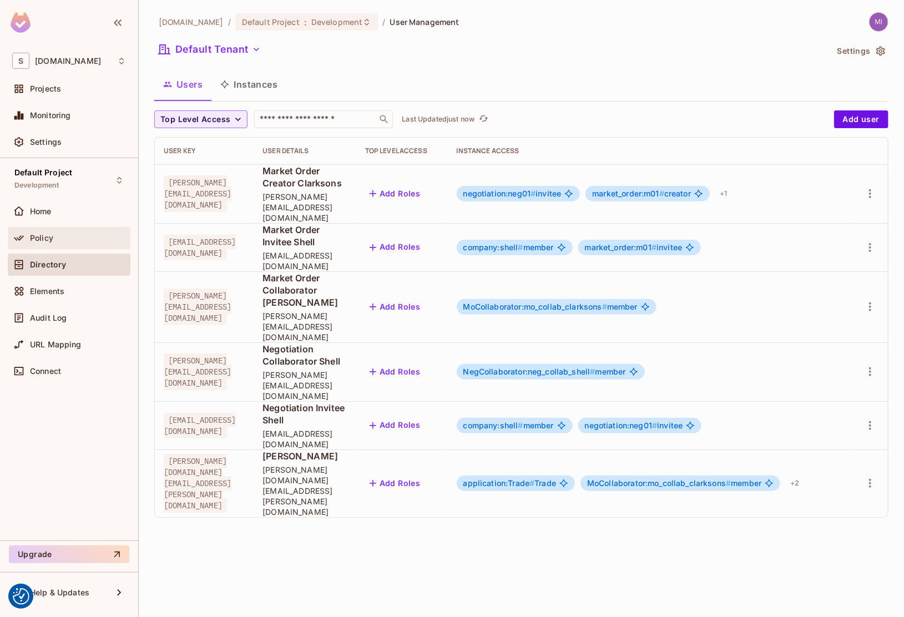
click at [65, 236] on div "Policy" at bounding box center [78, 238] width 96 height 9
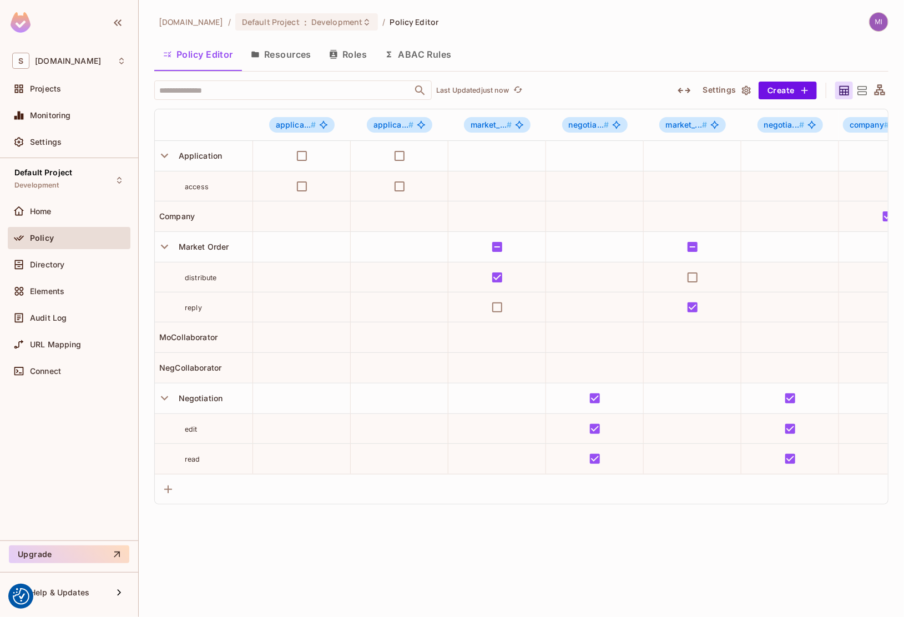
click at [310, 55] on button "Resources" at bounding box center [281, 55] width 78 height 28
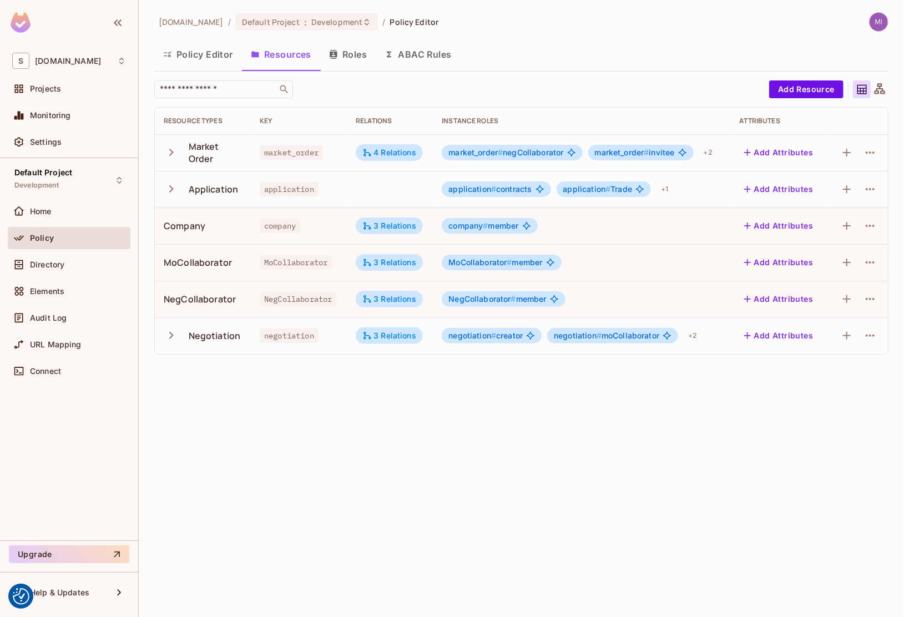
click at [364, 53] on button "Roles" at bounding box center [348, 55] width 56 height 28
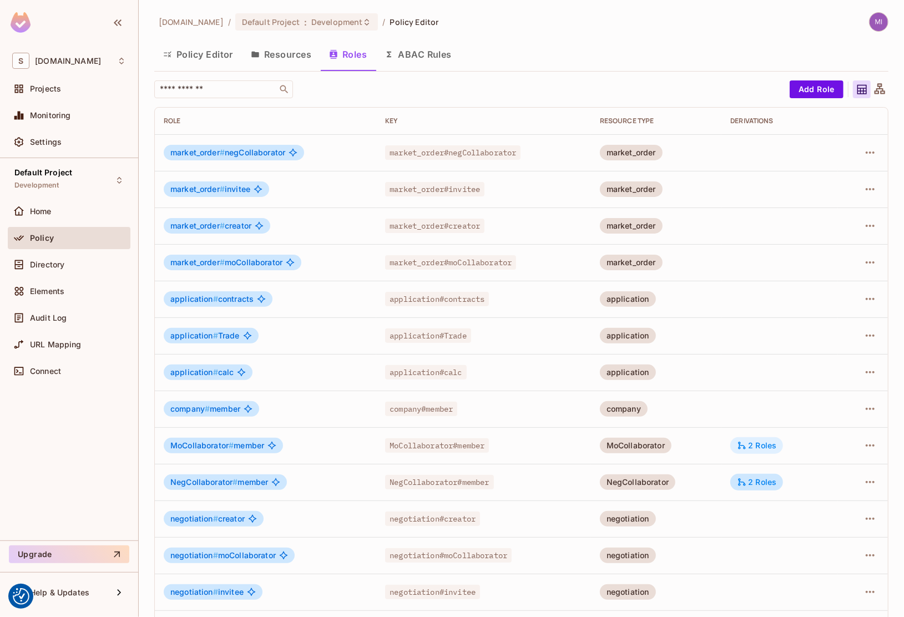
click at [761, 444] on div "2 Roles" at bounding box center [756, 446] width 39 height 10
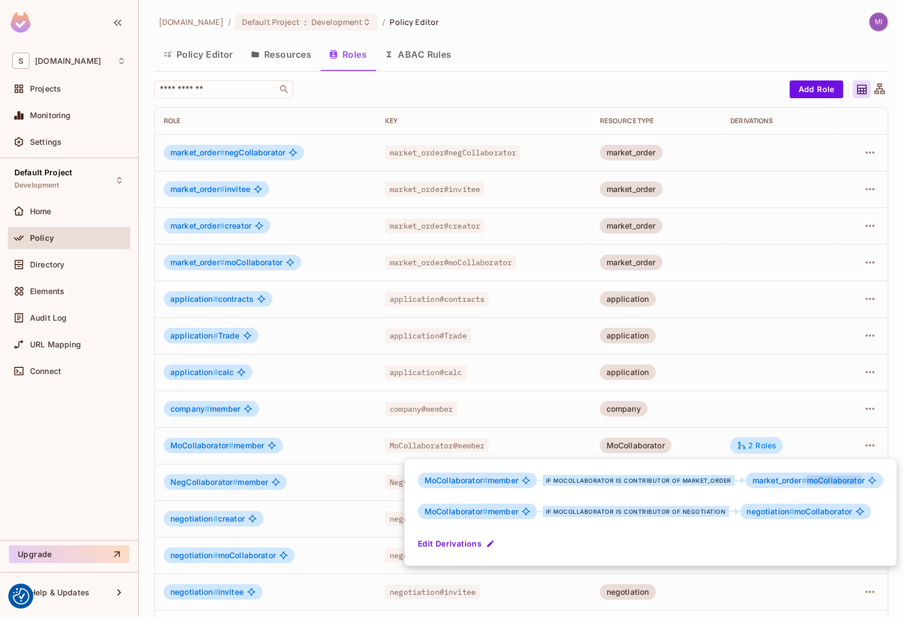
drag, startPoint x: 861, startPoint y: 480, endPoint x: 805, endPoint y: 485, distance: 56.3
click at [805, 485] on div "market_order # moCollaborator" at bounding box center [815, 481] width 138 height 16
drag, startPoint x: 421, startPoint y: 481, endPoint x: 483, endPoint y: 481, distance: 62.2
click at [483, 481] on div "MoCollaborator # member" at bounding box center [477, 481] width 119 height 16
click at [496, 484] on span "MoCollaborator # member" at bounding box center [472, 480] width 94 height 9
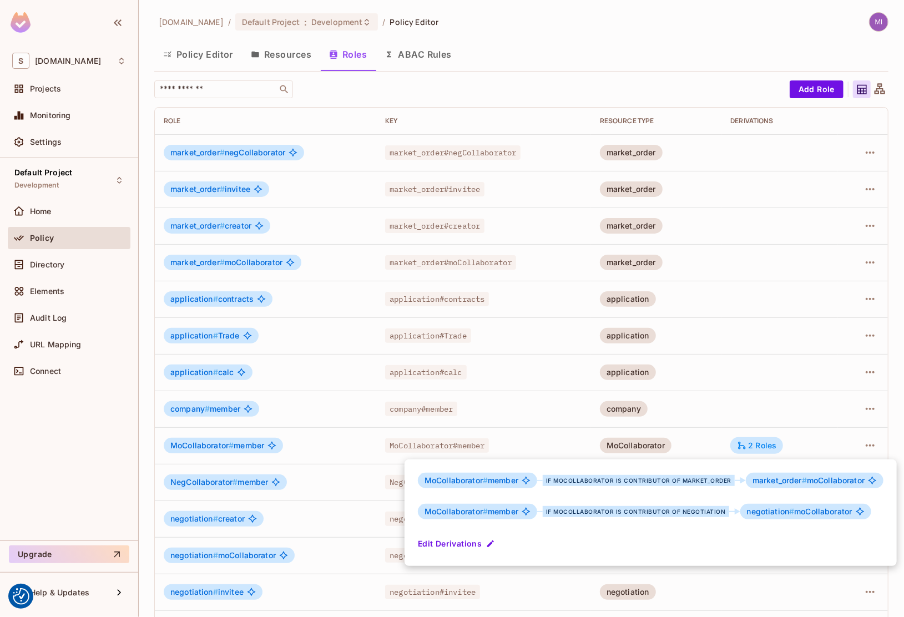
drag, startPoint x: 426, startPoint y: 408, endPoint x: 424, endPoint y: 415, distance: 6.9
click at [426, 408] on div at bounding box center [452, 308] width 904 height 617
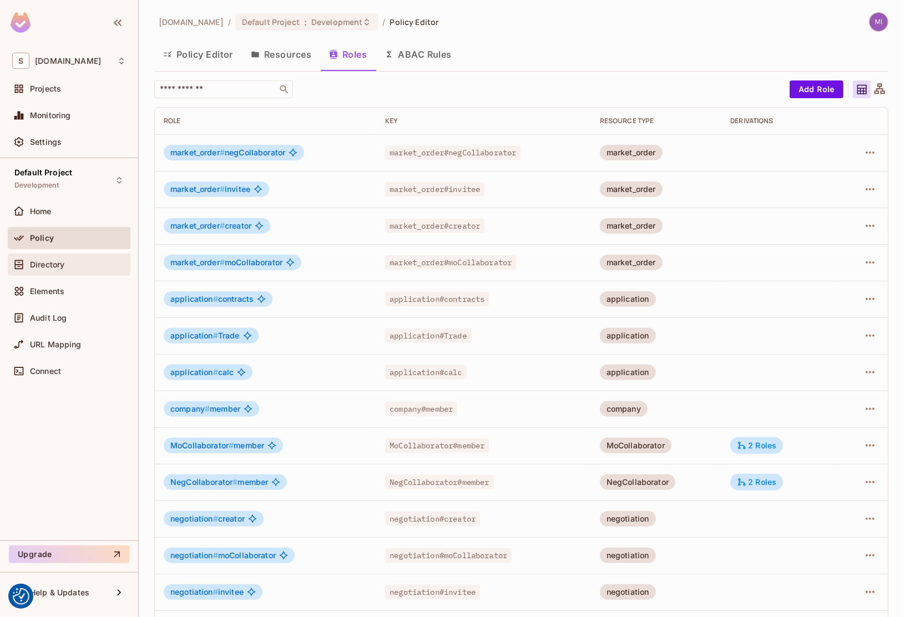
click at [52, 265] on span "Directory" at bounding box center [47, 264] width 34 height 9
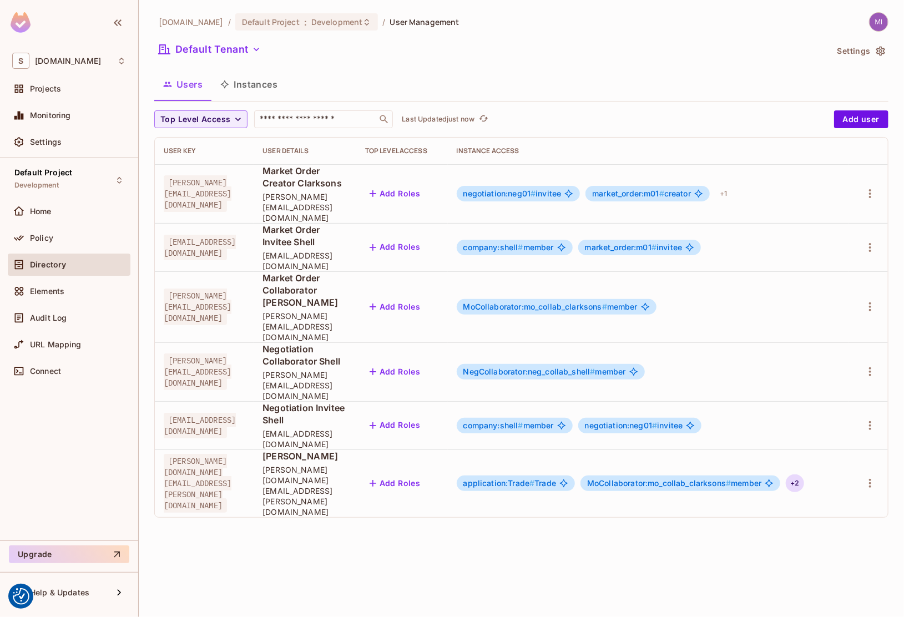
click at [804, 475] on div "+ 2" at bounding box center [795, 484] width 18 height 18
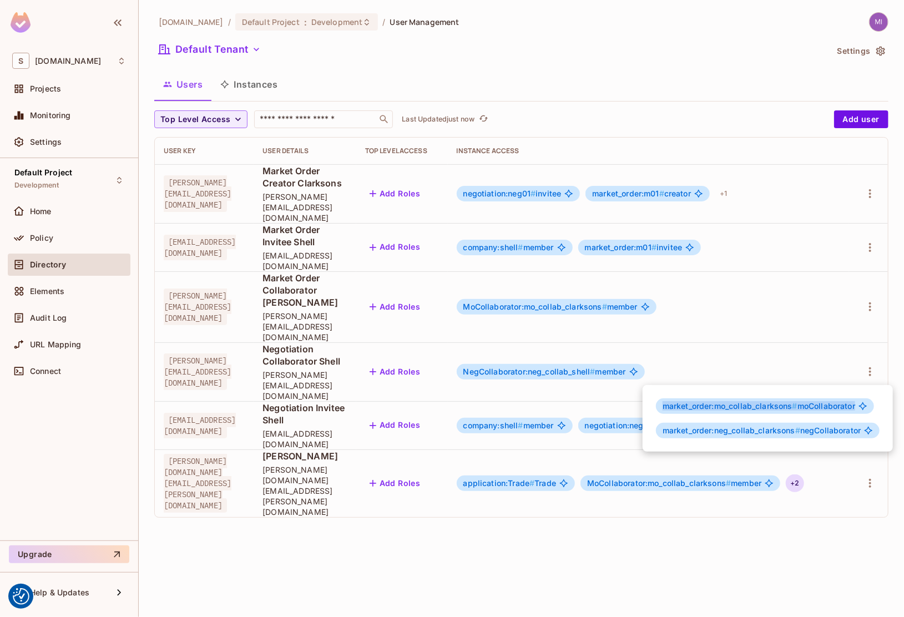
drag, startPoint x: 663, startPoint y: 410, endPoint x: 863, endPoint y: 414, distance: 200.4
click at [863, 414] on div "market_order:mo_collab_clarksons # moCollaborator market_order:neg_collab_clark…" at bounding box center [768, 418] width 250 height 67
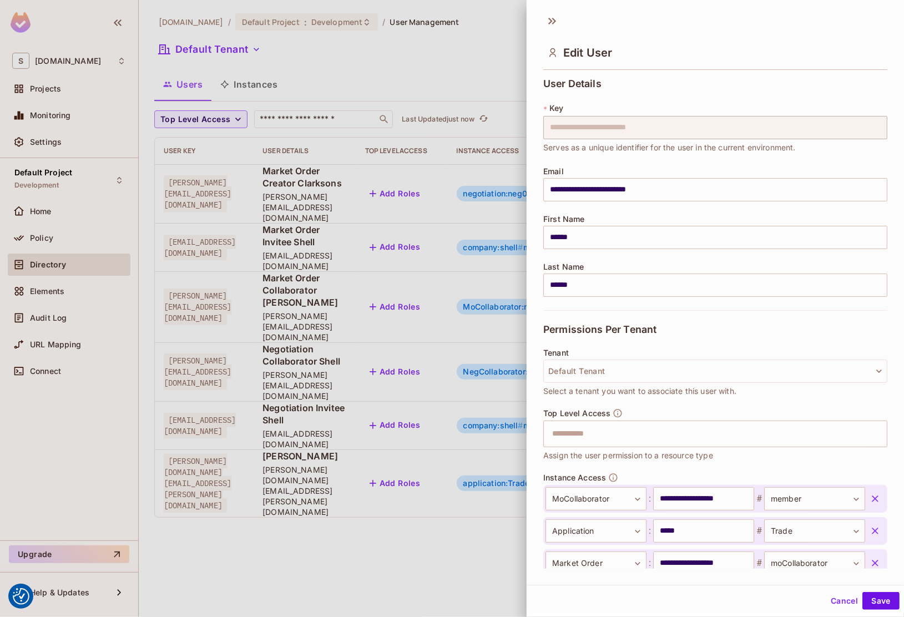
click at [457, 424] on div at bounding box center [452, 308] width 904 height 617
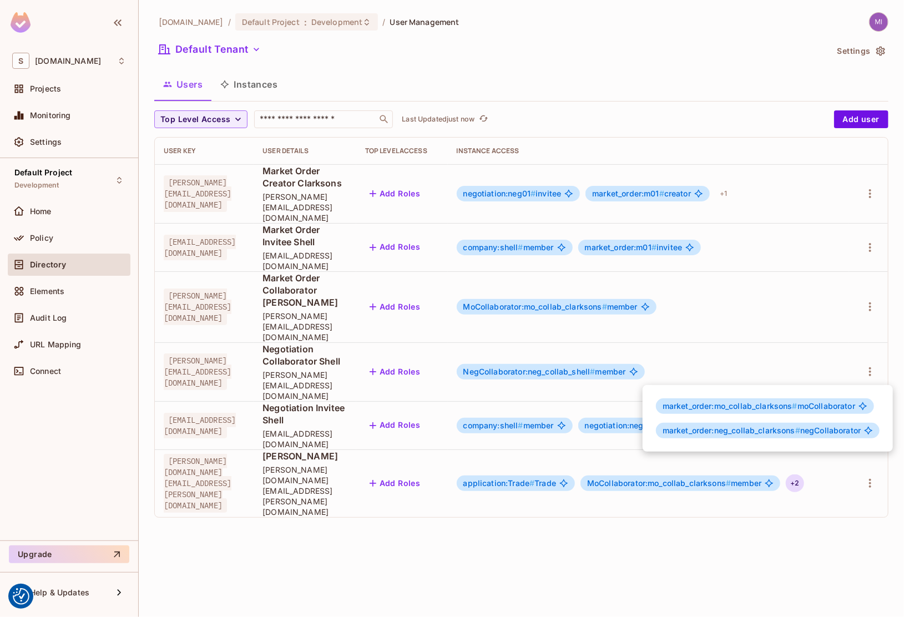
click at [661, 372] on div at bounding box center [452, 308] width 904 height 617
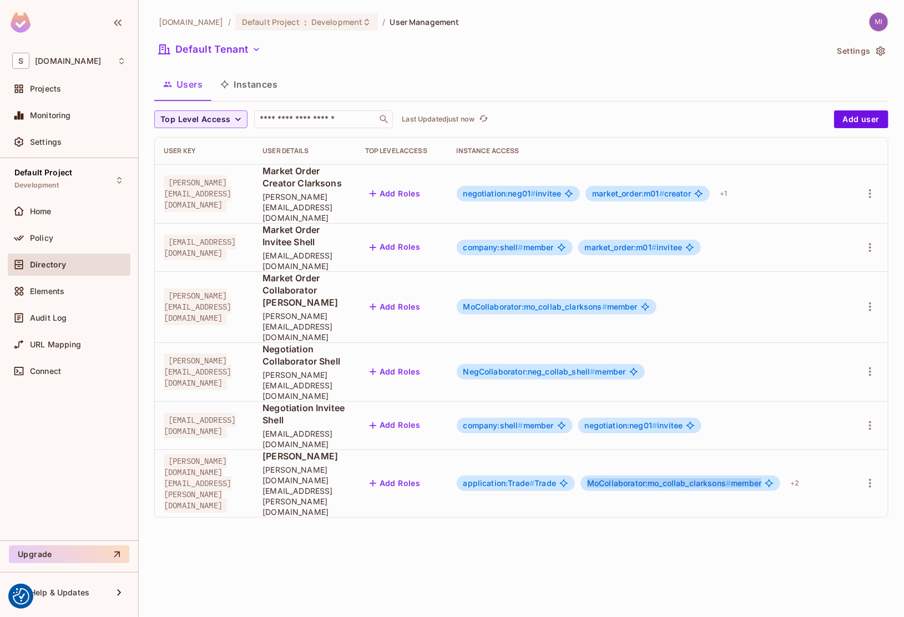
drag, startPoint x: 659, startPoint y: 370, endPoint x: 842, endPoint y: 369, distance: 182.6
click at [780, 476] on div "MoCollaborator:mo_collab_clarksons # member" at bounding box center [681, 484] width 200 height 16
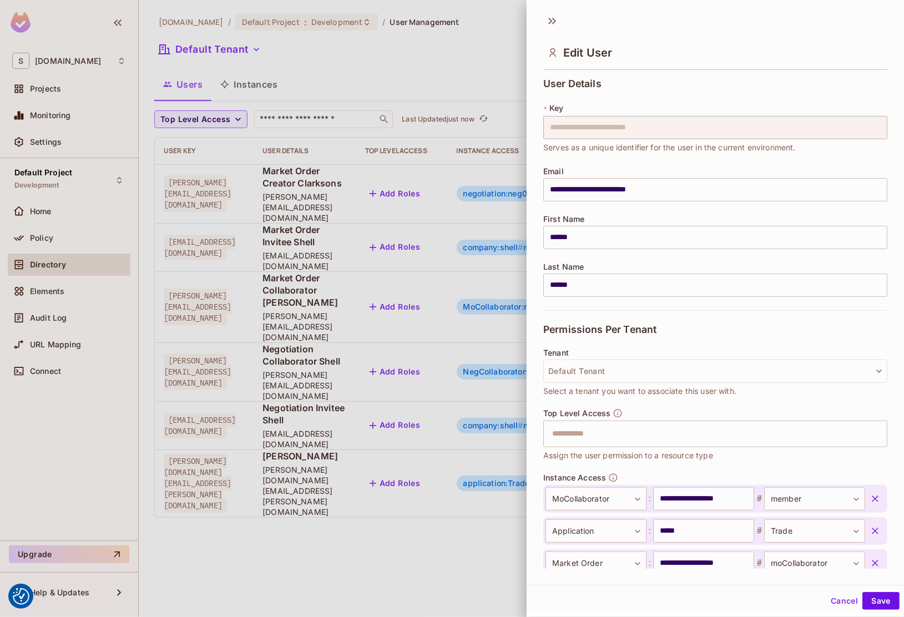
click at [285, 525] on div at bounding box center [452, 308] width 904 height 617
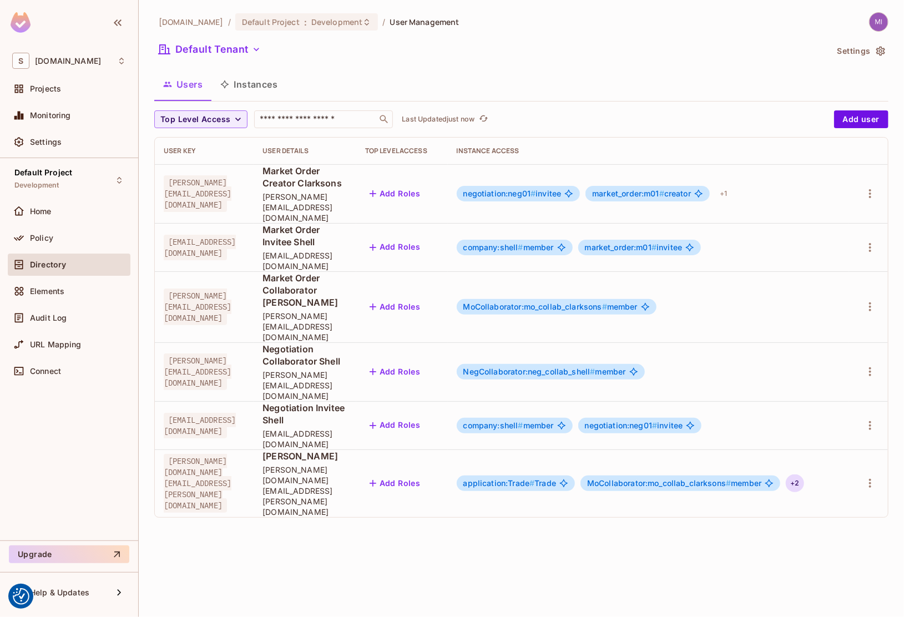
click at [804, 475] on div "+ 2" at bounding box center [795, 484] width 18 height 18
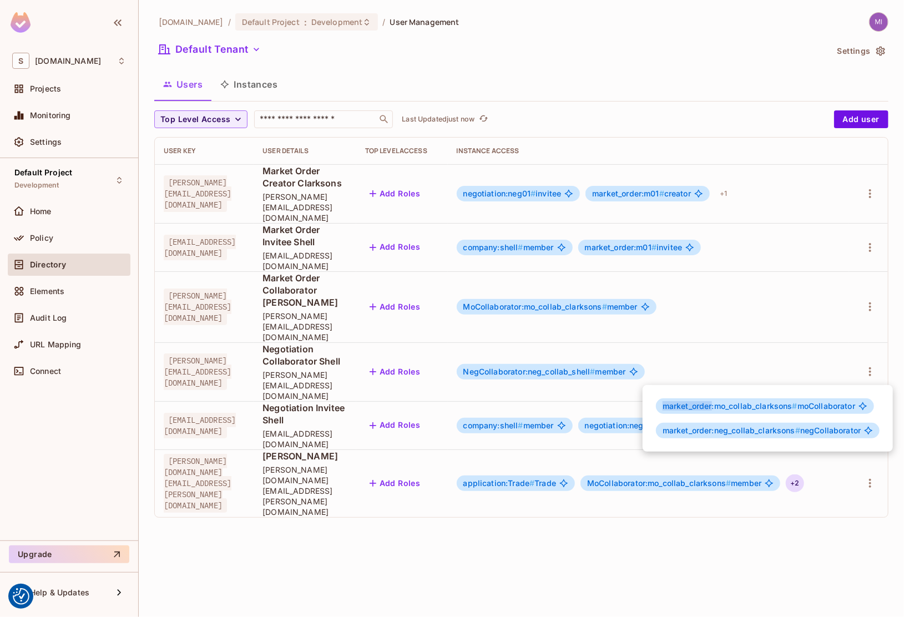
drag, startPoint x: 667, startPoint y: 406, endPoint x: 714, endPoint y: 406, distance: 47.2
click at [714, 406] on span "market_order:mo_collab_clarksons #" at bounding box center [730, 405] width 135 height 9
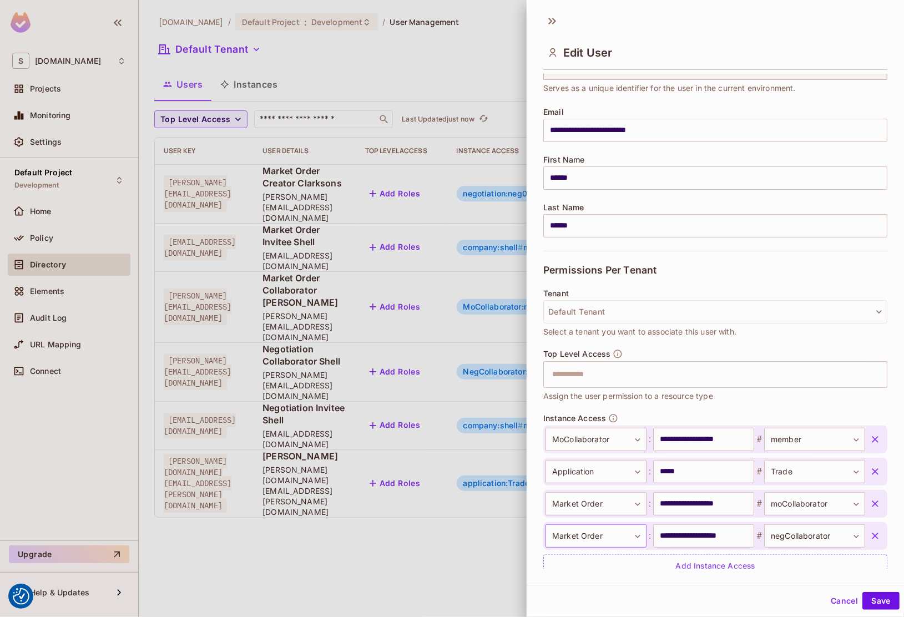
scroll to position [102, 0]
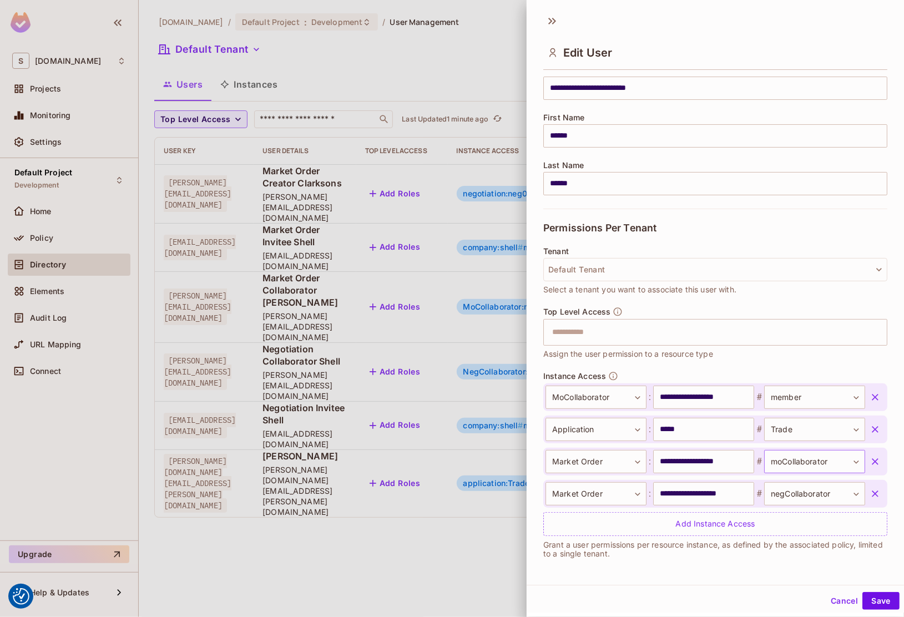
click at [803, 465] on body "We use cookies to enhance your browsing experience, serve personalized ads or c…" at bounding box center [452, 308] width 904 height 617
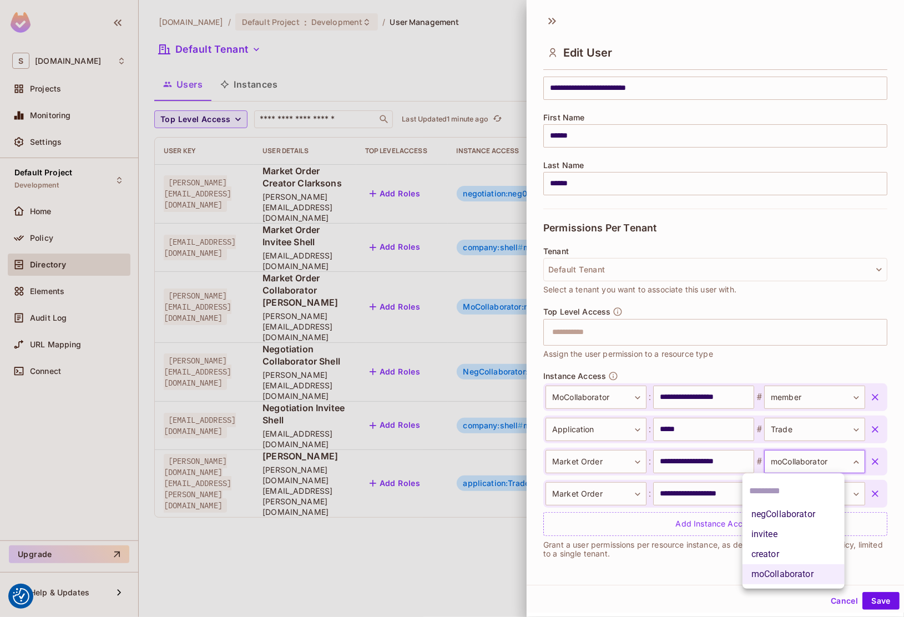
click at [815, 461] on div at bounding box center [452, 308] width 904 height 617
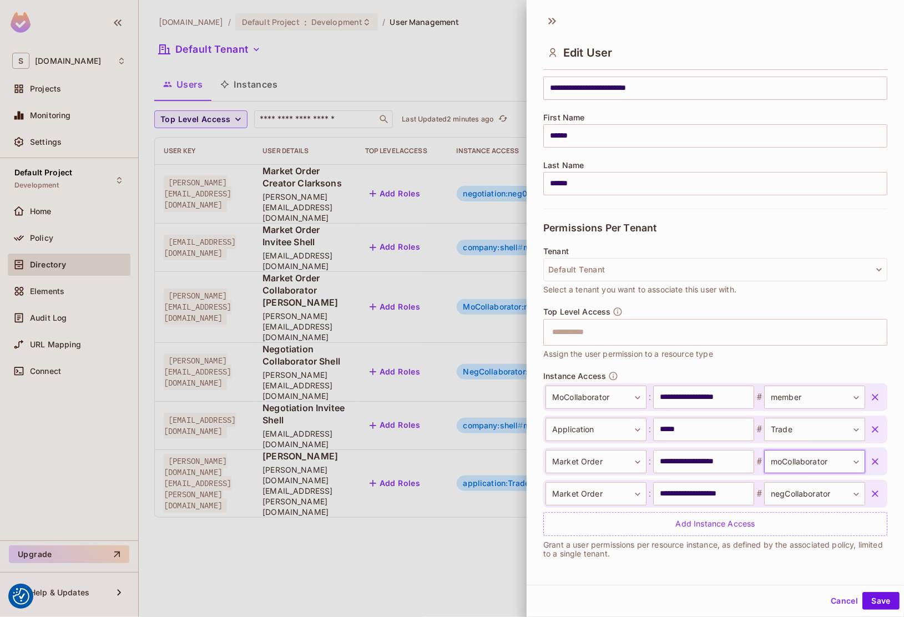
click at [330, 394] on div at bounding box center [452, 308] width 904 height 617
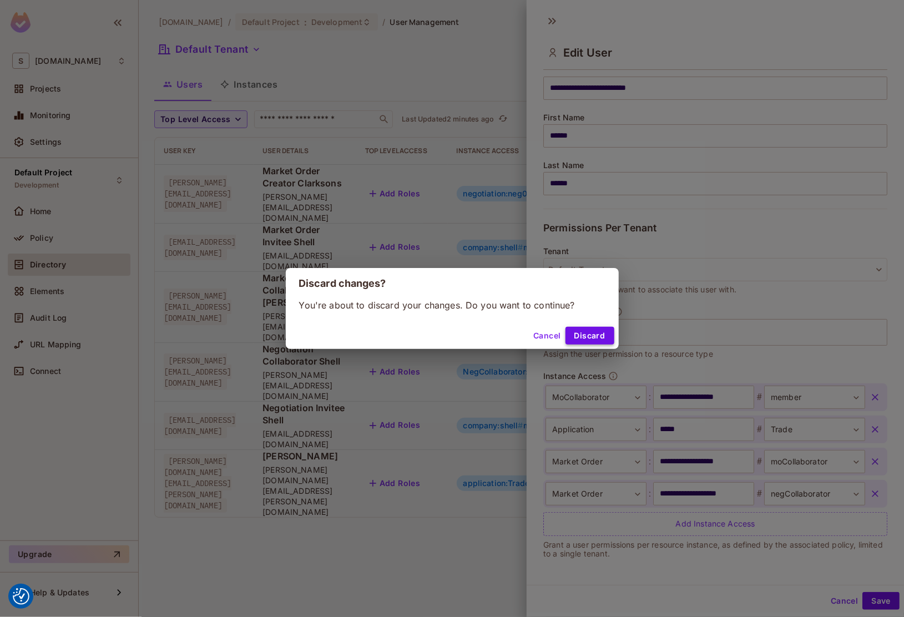
click at [593, 334] on button "Discard" at bounding box center [590, 336] width 49 height 18
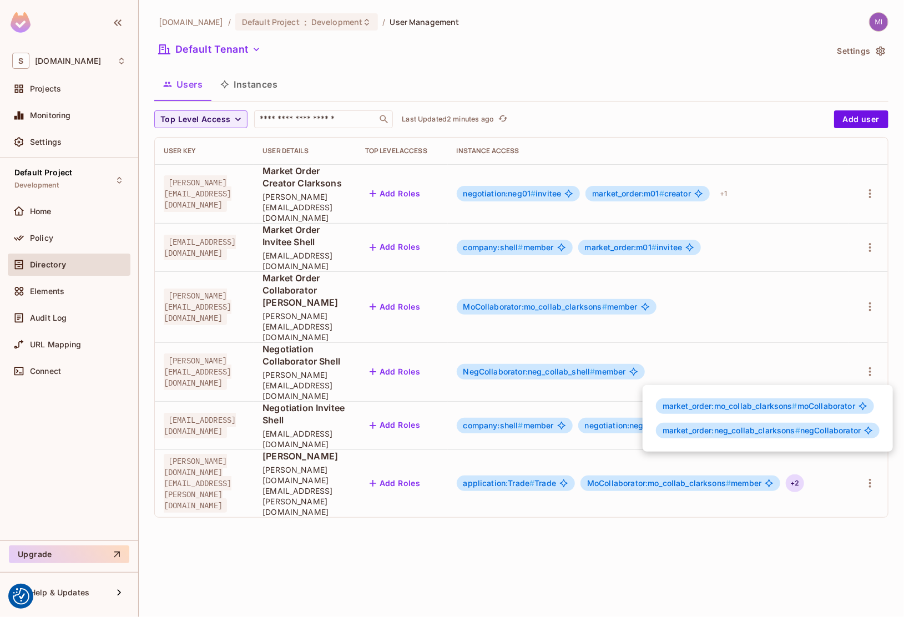
click at [58, 235] on div at bounding box center [452, 308] width 904 height 617
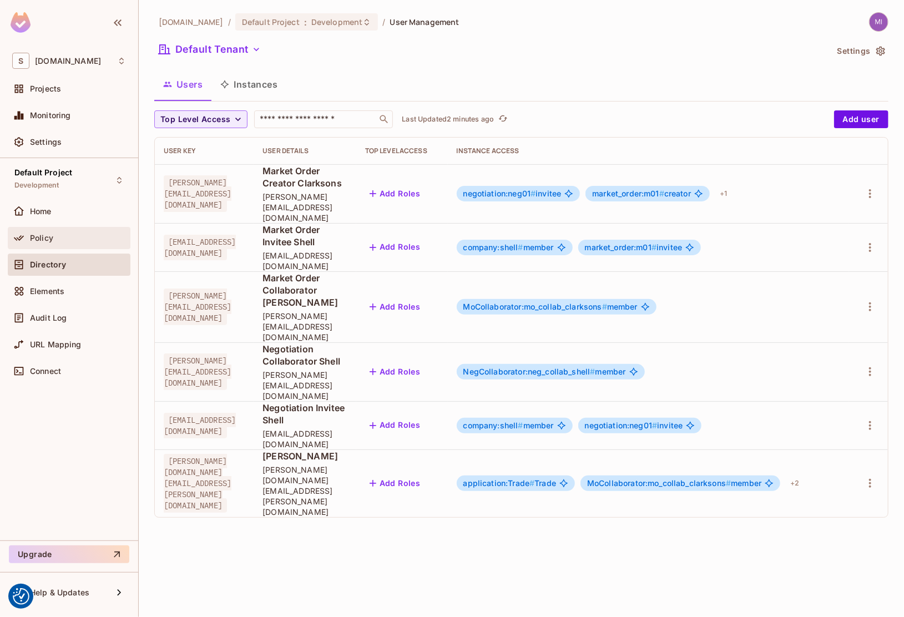
click at [28, 242] on div at bounding box center [21, 237] width 18 height 13
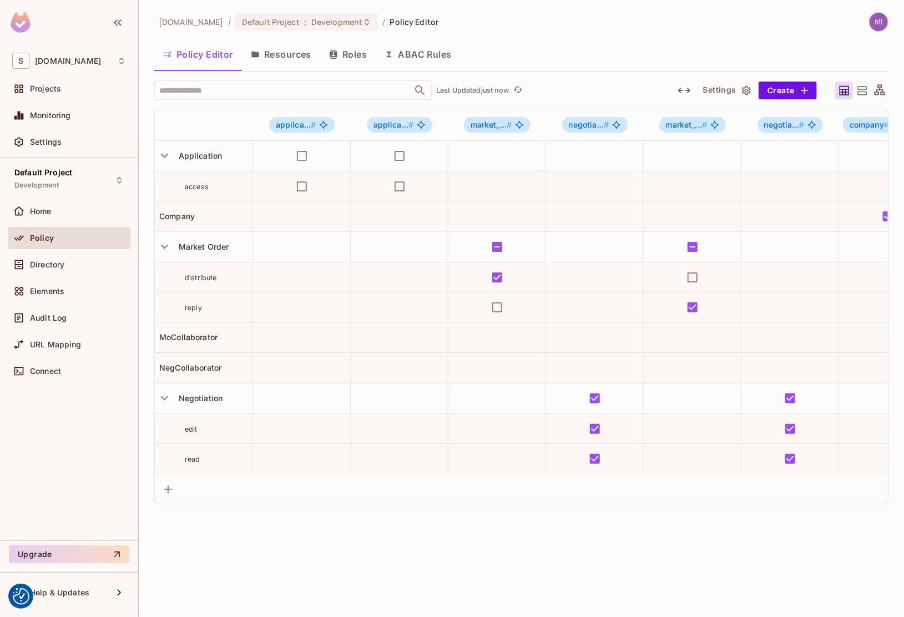
click at [692, 89] on button "button" at bounding box center [684, 91] width 20 height 18
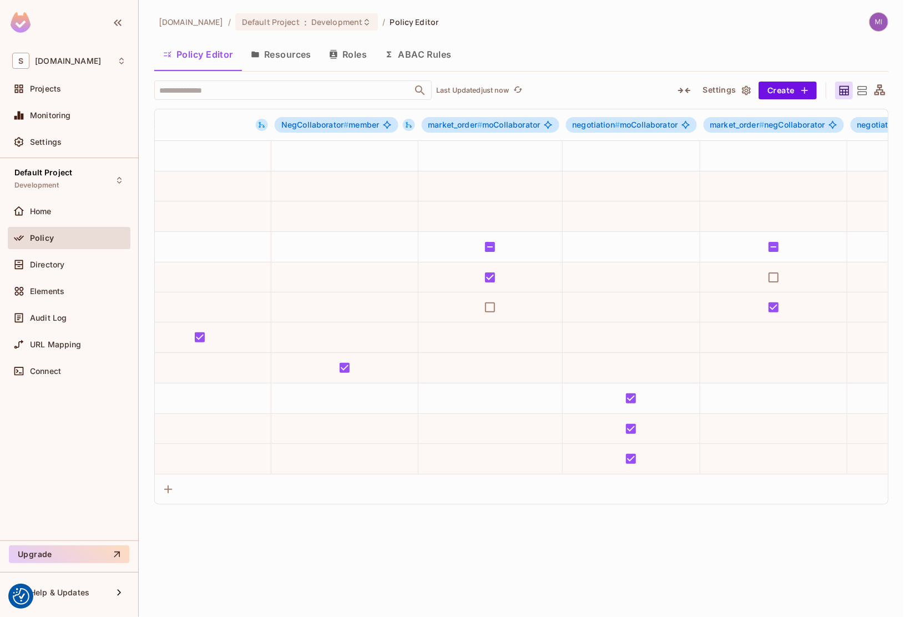
scroll to position [0, 879]
click at [409, 125] on icon at bounding box center [407, 125] width 6 height 6
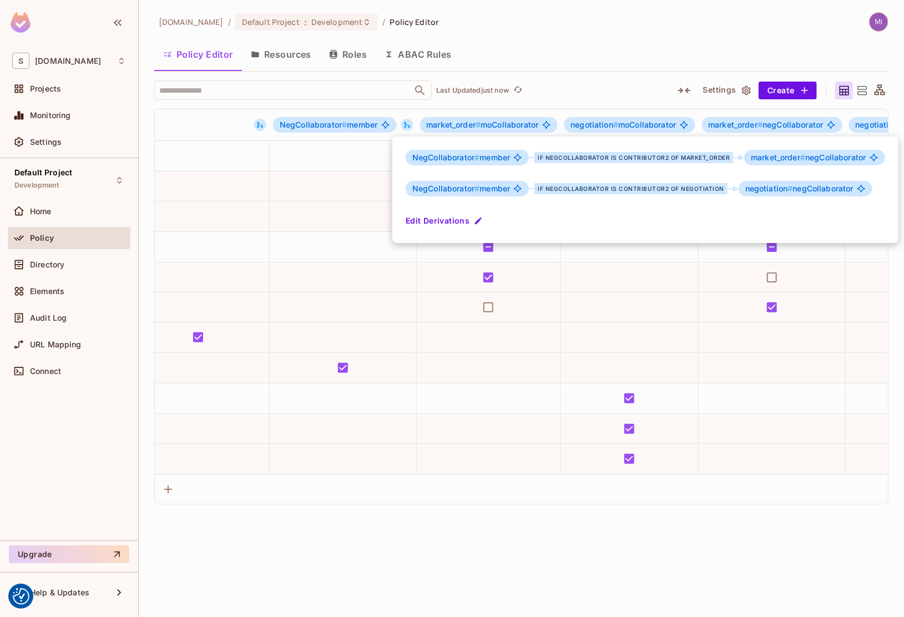
click at [608, 53] on div at bounding box center [452, 308] width 904 height 617
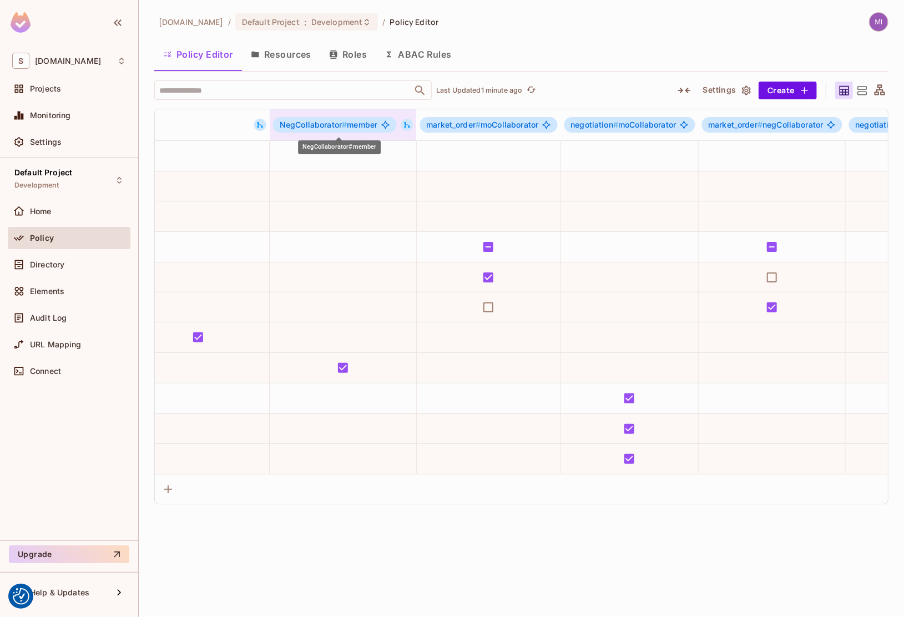
click at [356, 124] on span "NegCollaborator # member" at bounding box center [329, 124] width 98 height 9
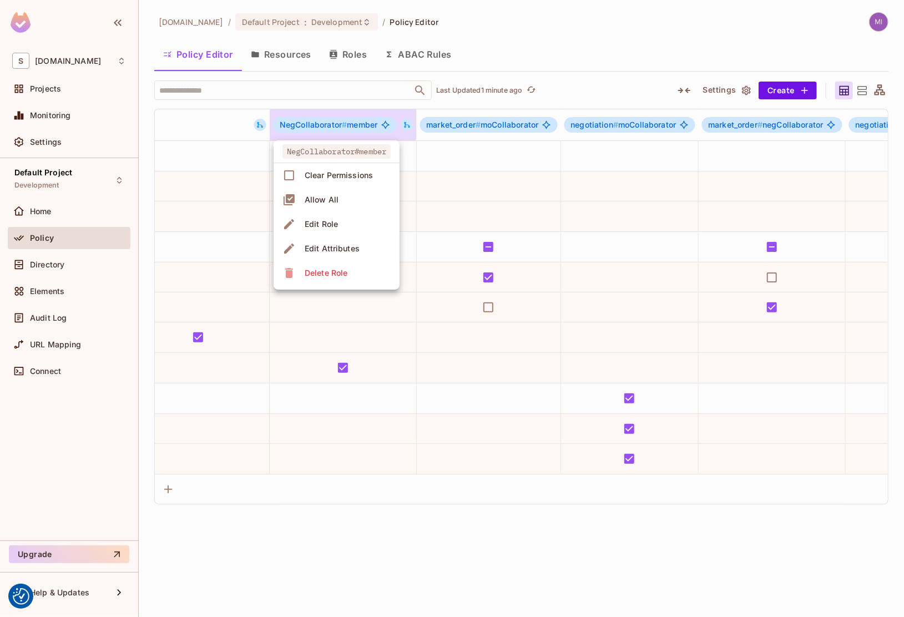
click at [532, 77] on div at bounding box center [452, 308] width 904 height 617
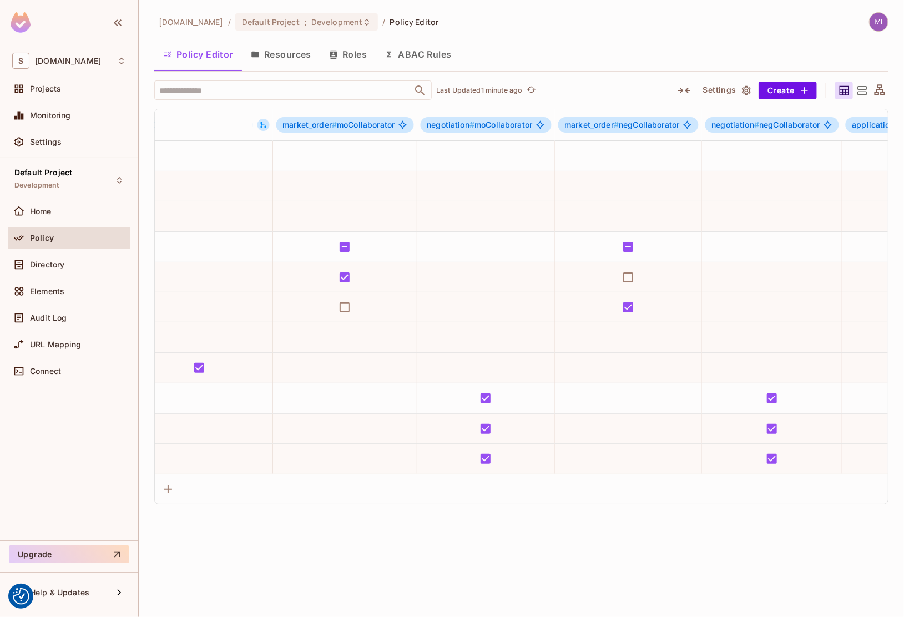
scroll to position [0, 1018]
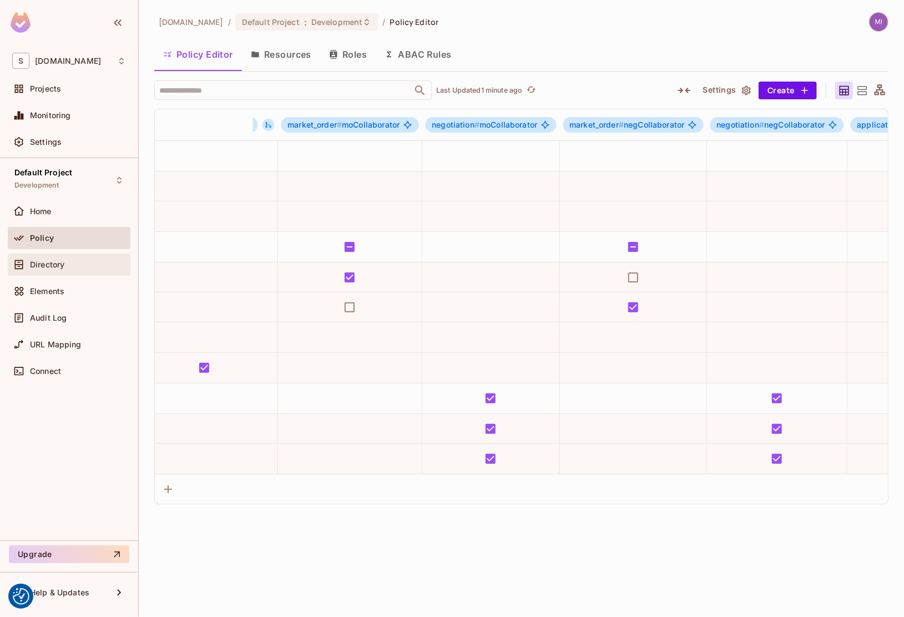
click at [54, 268] on span "Directory" at bounding box center [47, 264] width 34 height 9
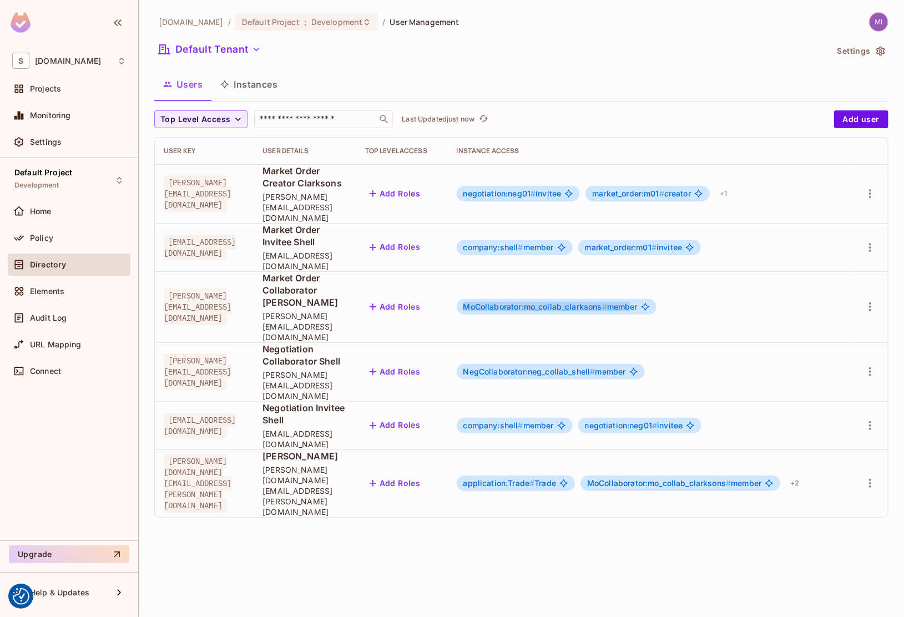
drag, startPoint x: 537, startPoint y: 257, endPoint x: 704, endPoint y: 257, distance: 166.5
click at [638, 303] on span "MoCollaborator:mo_collab_clarksons # member" at bounding box center [551, 307] width 174 height 9
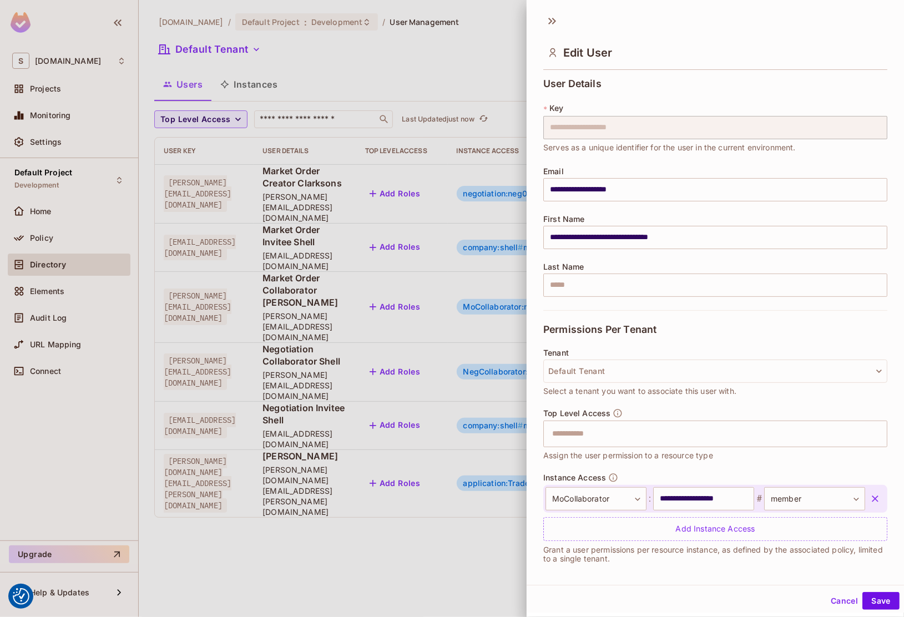
click at [409, 303] on div at bounding box center [452, 308] width 904 height 617
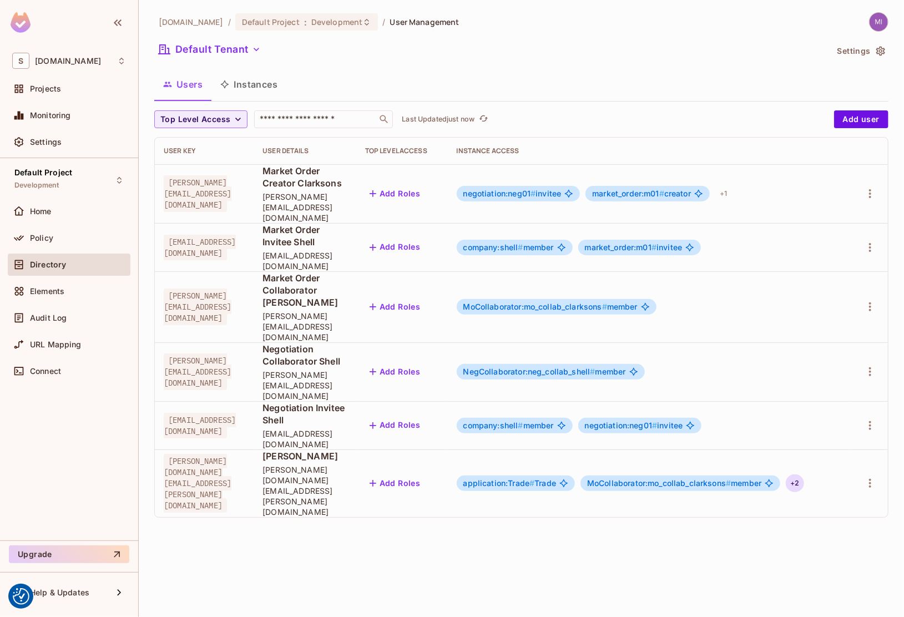
click at [804, 475] on div "+ 2" at bounding box center [795, 484] width 18 height 18
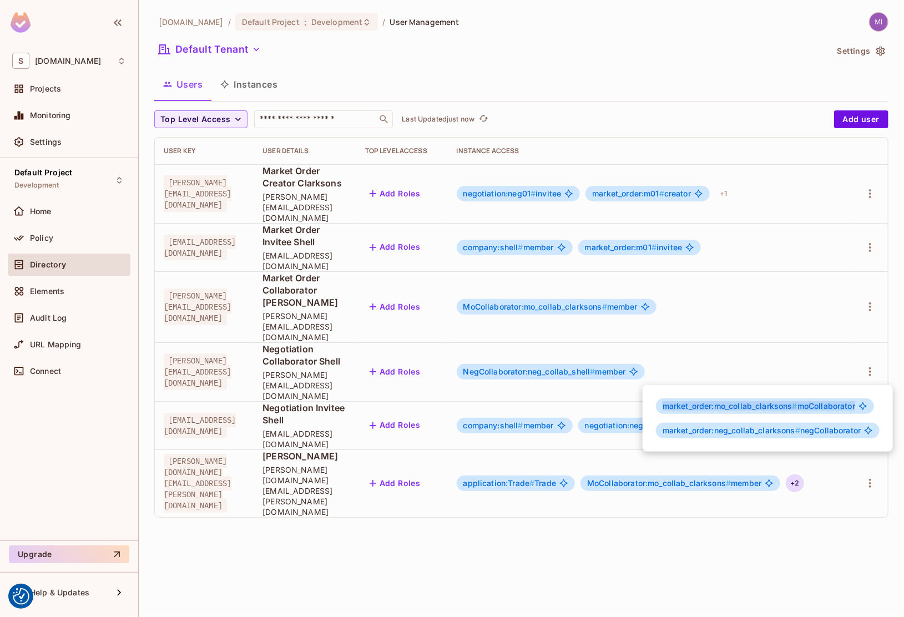
drag, startPoint x: 661, startPoint y: 399, endPoint x: 866, endPoint y: 407, distance: 205.6
click at [866, 407] on div "market_order:mo_collab_clarksons # moCollaborator" at bounding box center [765, 407] width 218 height 16
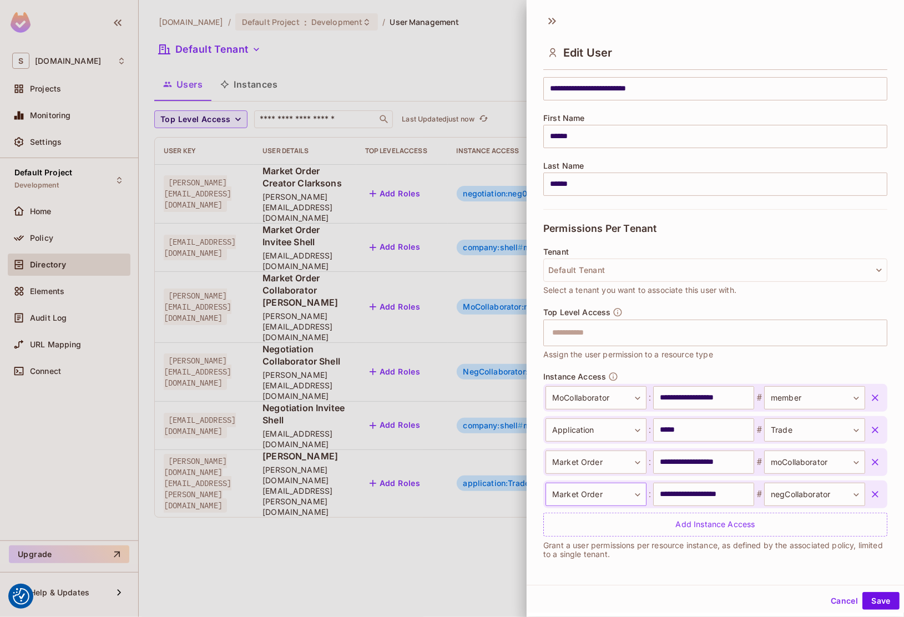
scroll to position [102, 0]
click at [436, 478] on div at bounding box center [452, 308] width 904 height 617
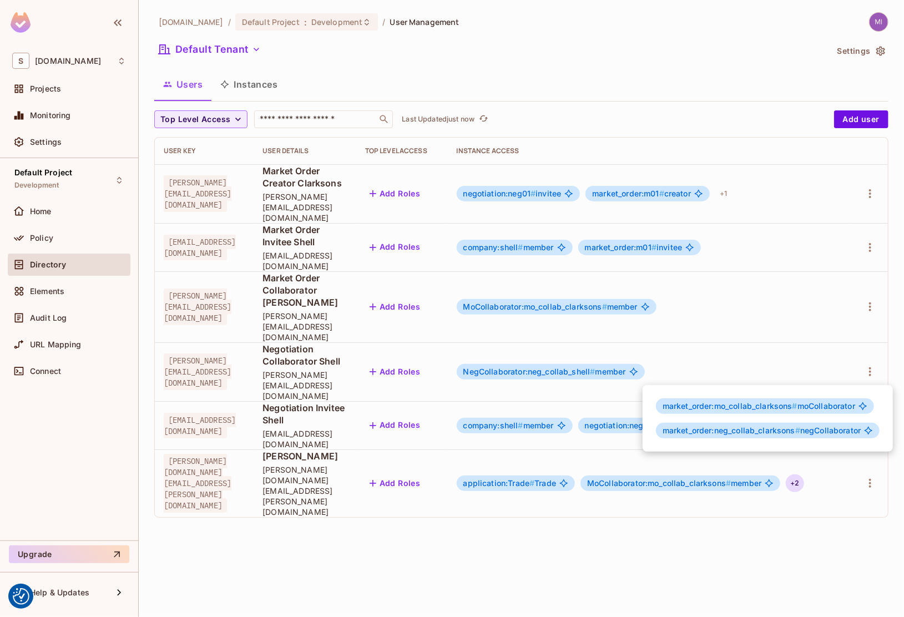
click at [607, 536] on div at bounding box center [452, 308] width 904 height 617
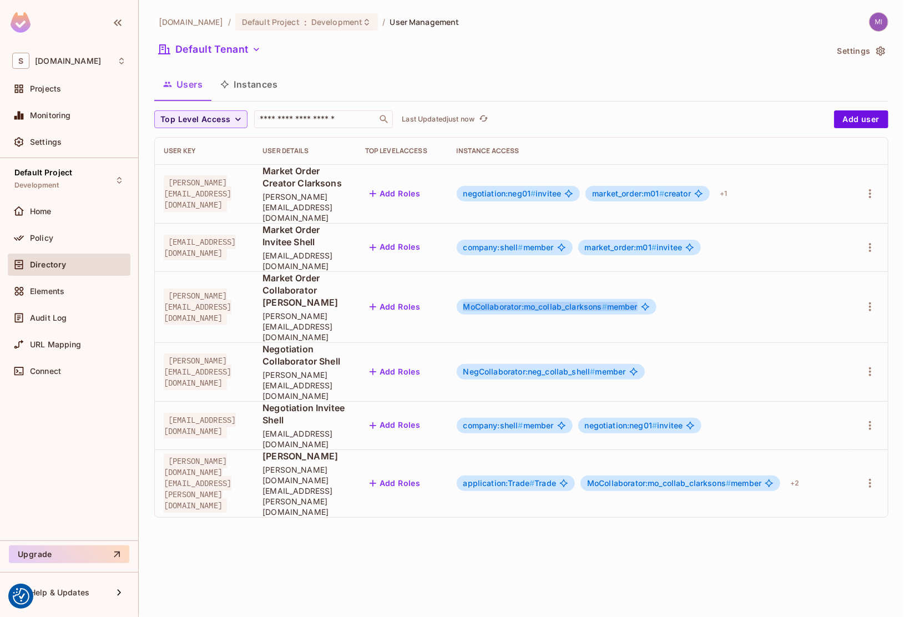
drag, startPoint x: 532, startPoint y: 259, endPoint x: 712, endPoint y: 246, distance: 179.8
click at [712, 271] on td "MoCollaborator:mo_collab_clarksons # member" at bounding box center [648, 306] width 401 height 71
click at [523, 431] on div "[DOMAIN_NAME] / Default Project : Development / User Management Default Tenant …" at bounding box center [521, 308] width 765 height 617
